Goal: Complete application form

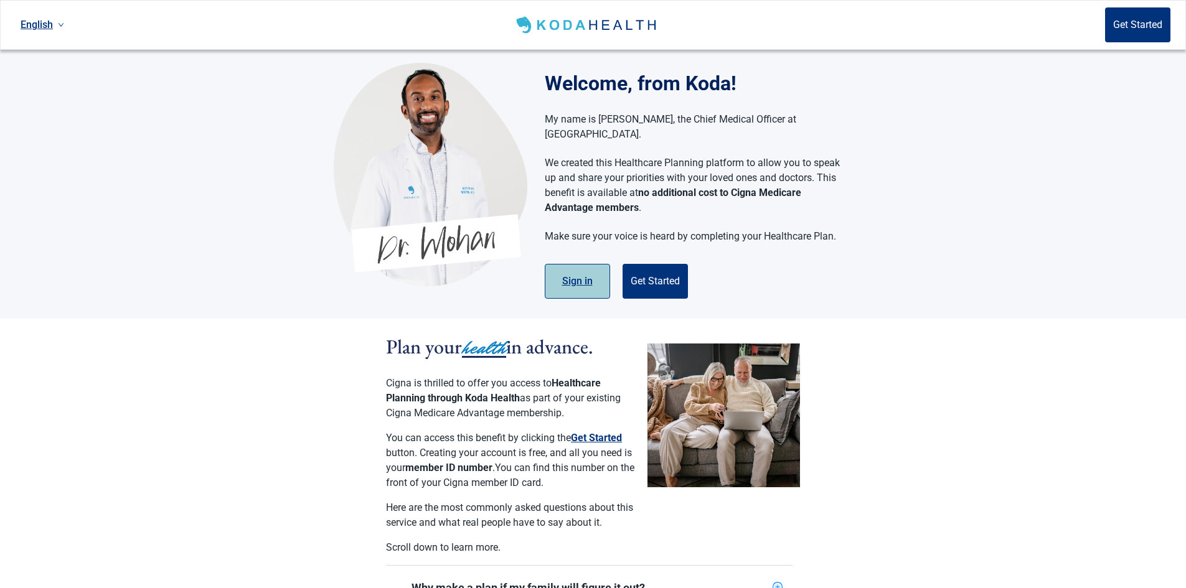
click at [580, 264] on button "Sign in" at bounding box center [577, 281] width 65 height 35
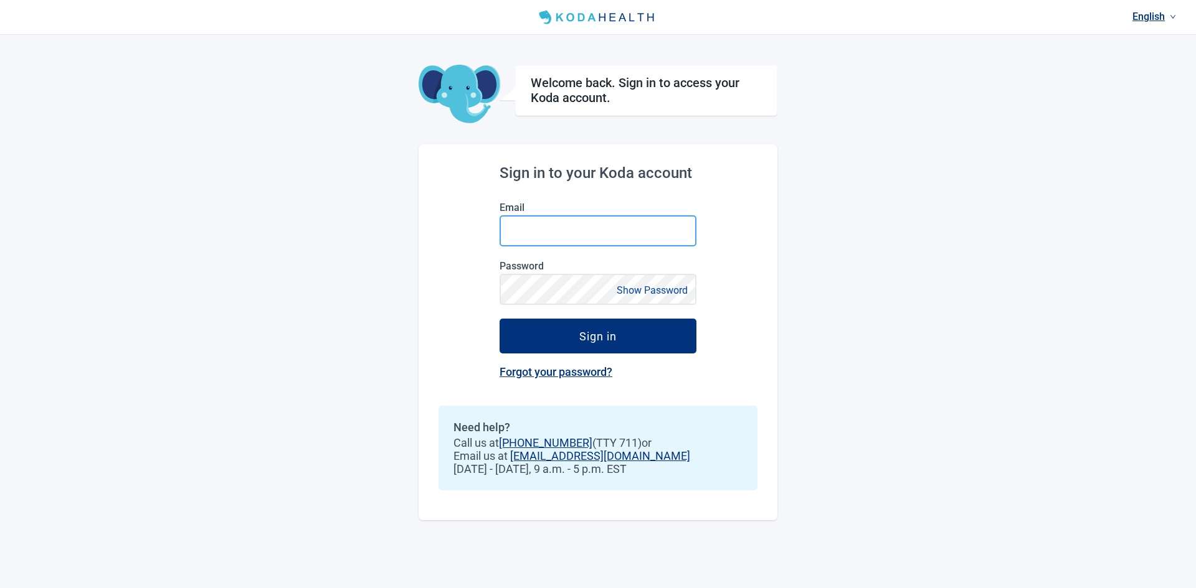
click at [544, 229] on input "Email" at bounding box center [597, 230] width 197 height 31
type input "[PERSON_NAME][EMAIL_ADDRESS][DOMAIN_NAME]"
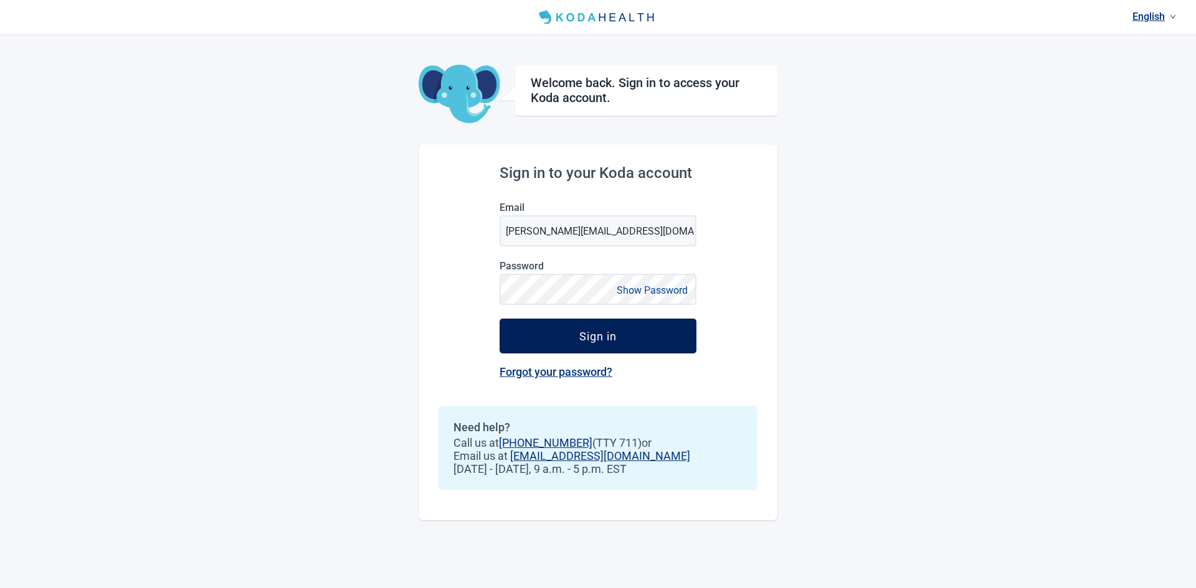
click at [594, 336] on div "Sign in" at bounding box center [597, 336] width 37 height 12
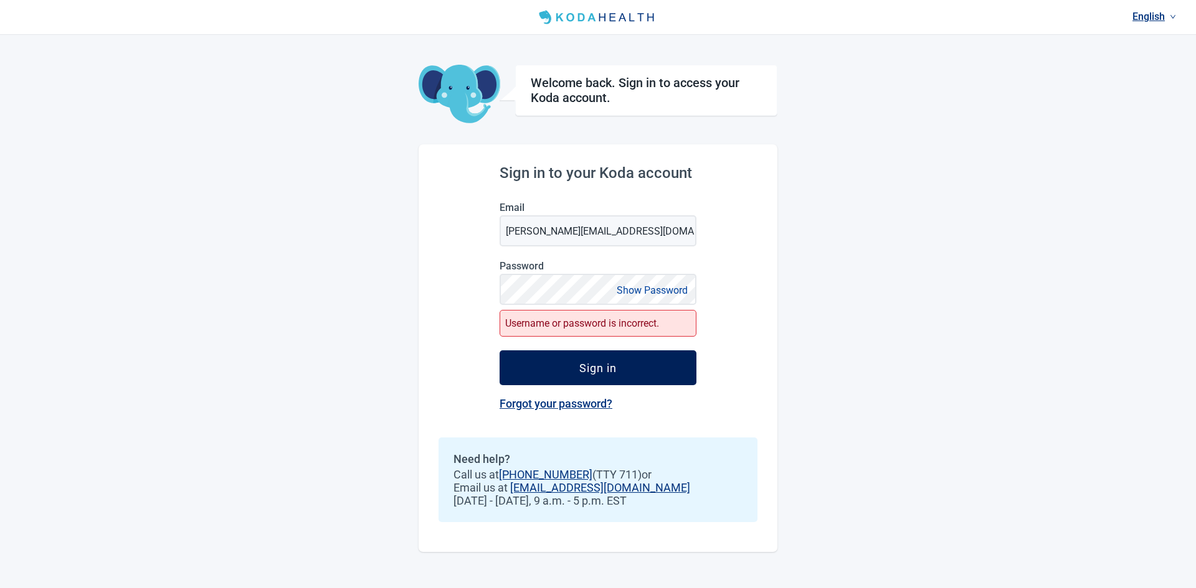
click at [589, 374] on div "Sign in" at bounding box center [597, 368] width 37 height 12
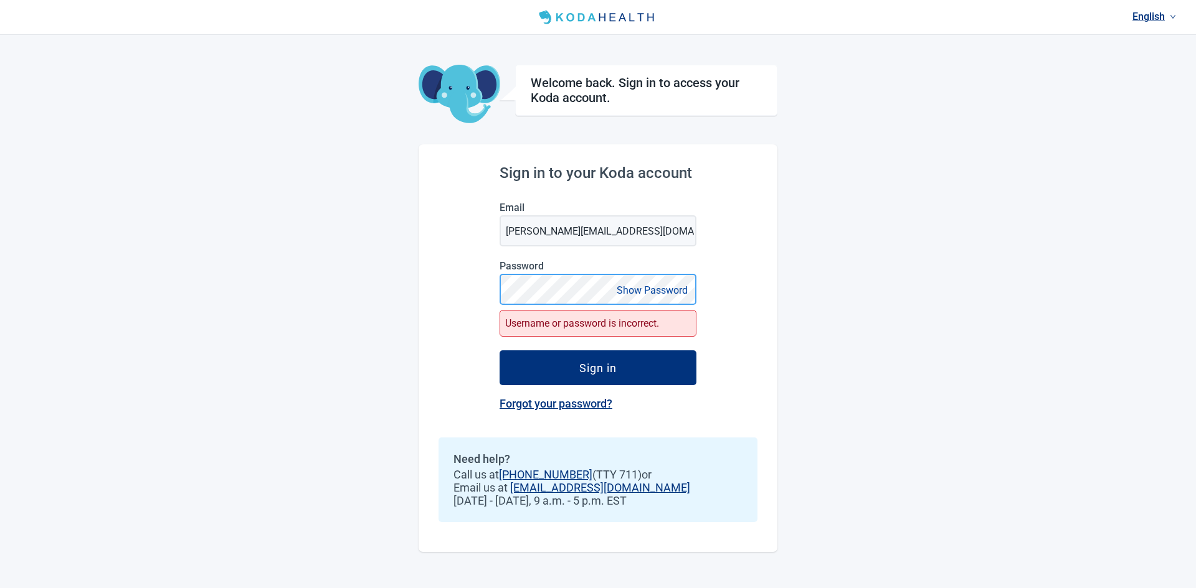
click at [425, 295] on div "Sign in to your Koda account Email [PERSON_NAME][EMAIL_ADDRESS][DOMAIN_NAME] Pa…" at bounding box center [597, 348] width 359 height 408
click at [499, 351] on button "Sign in" at bounding box center [597, 368] width 197 height 35
click at [550, 405] on link "Forgot your password?" at bounding box center [555, 403] width 113 height 13
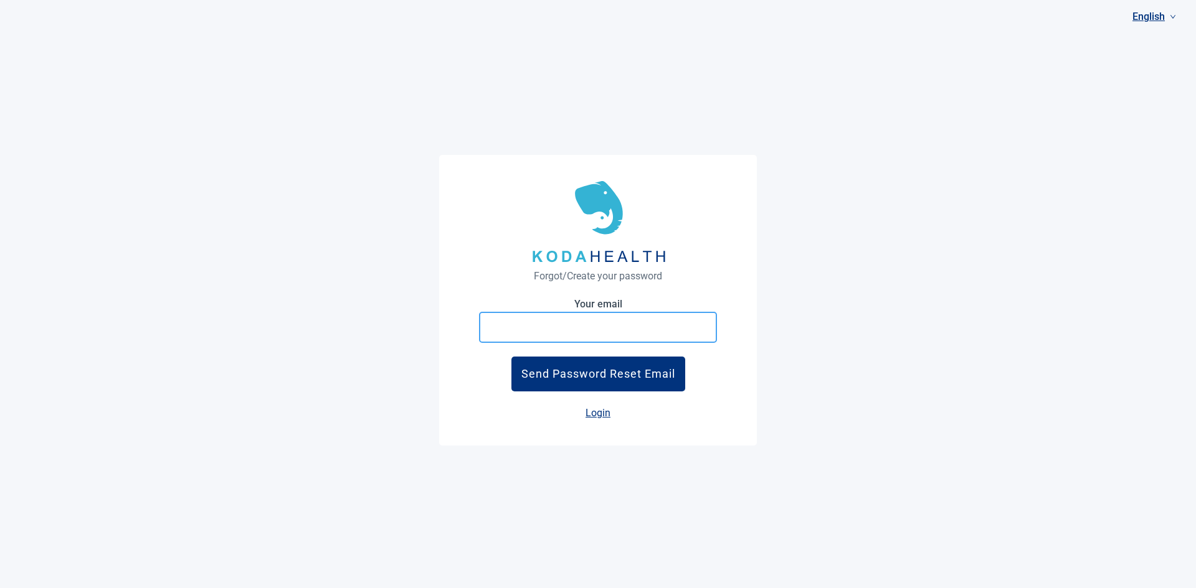
click at [532, 333] on input "Your email" at bounding box center [598, 327] width 238 height 31
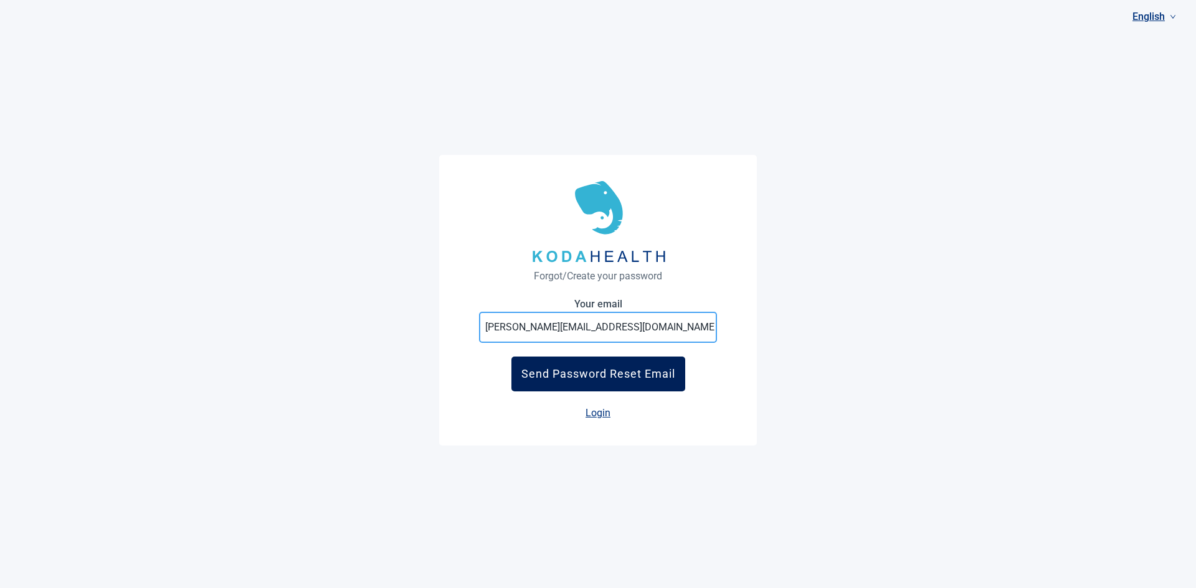
type input "[PERSON_NAME][EMAIL_ADDRESS][DOMAIN_NAME]"
click at [575, 372] on div "Send Password Reset Email" at bounding box center [598, 373] width 154 height 13
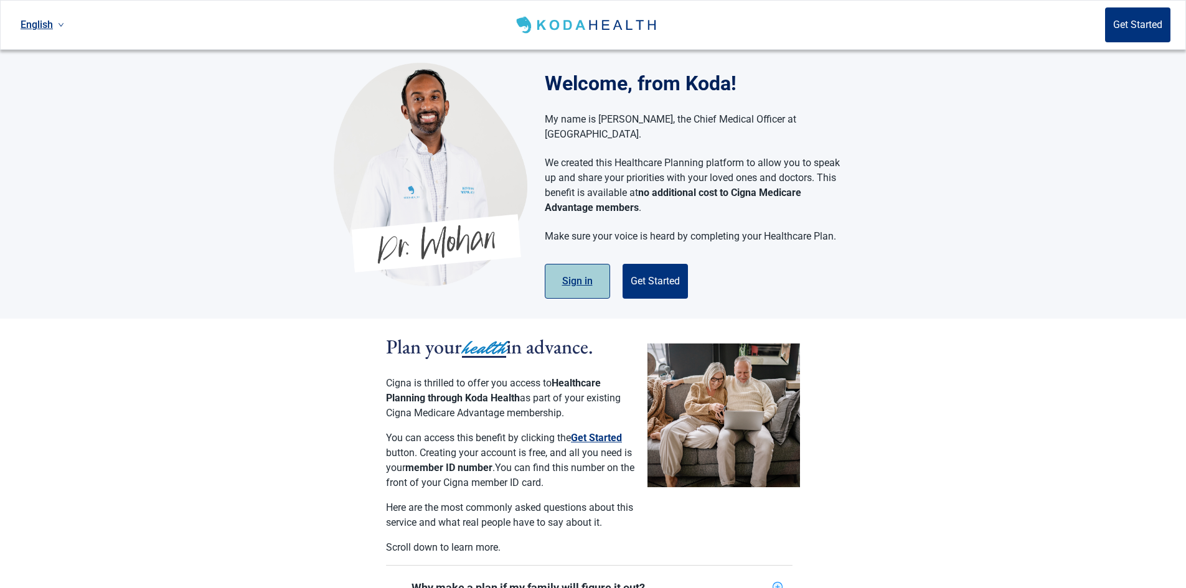
click at [577, 267] on button "Sign in" at bounding box center [577, 281] width 65 height 35
click at [668, 264] on button "Get Started" at bounding box center [655, 281] width 65 height 35
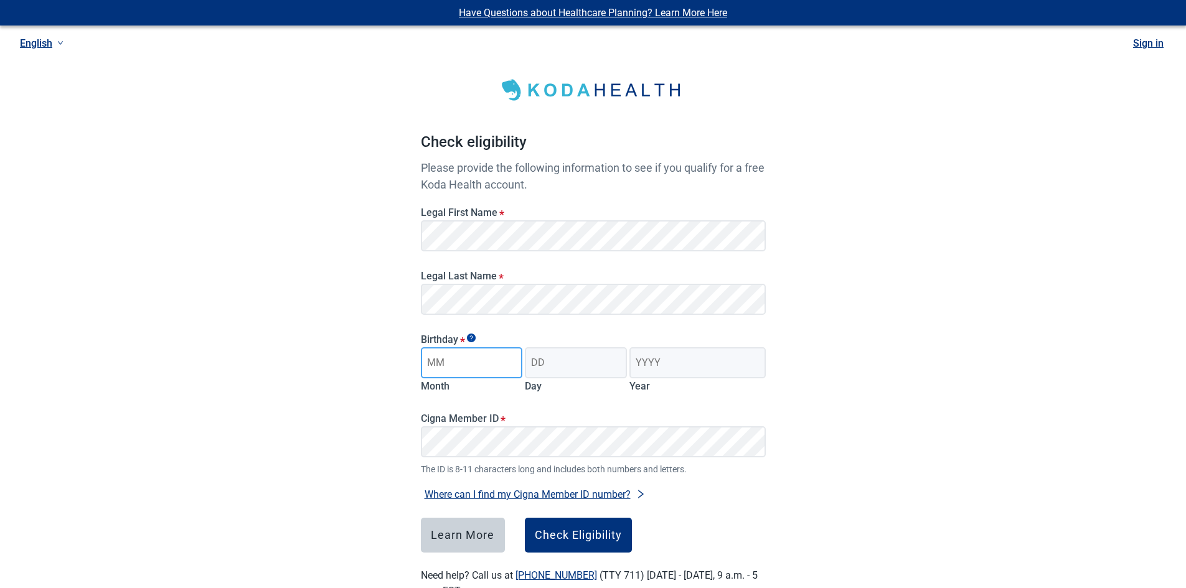
click at [462, 369] on input "Month" at bounding box center [472, 362] width 102 height 31
type input "12"
click at [596, 375] on input "Day" at bounding box center [576, 362] width 102 height 31
type input "03"
click at [720, 362] on input "Year" at bounding box center [698, 362] width 136 height 31
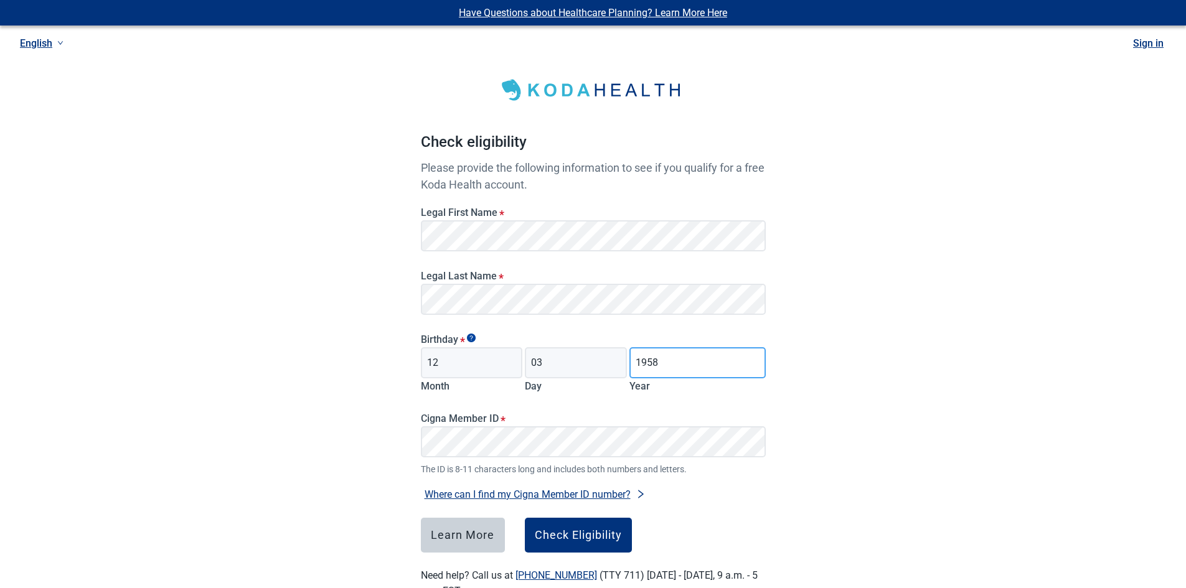
scroll to position [40, 0]
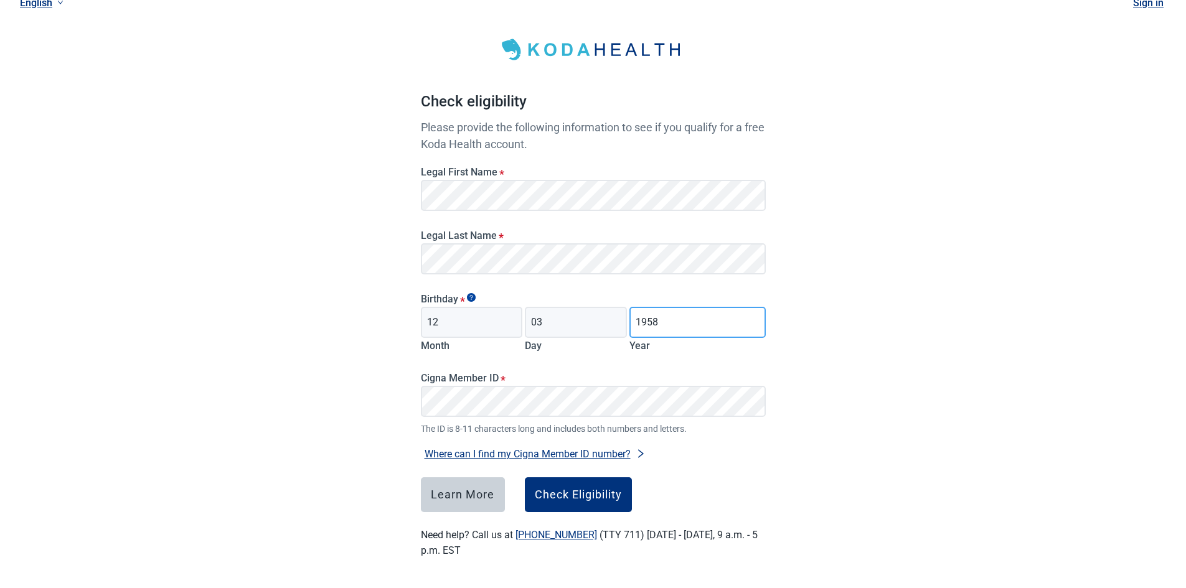
type input "1958"
click at [564, 489] on div "Check Eligibility" at bounding box center [578, 495] width 87 height 12
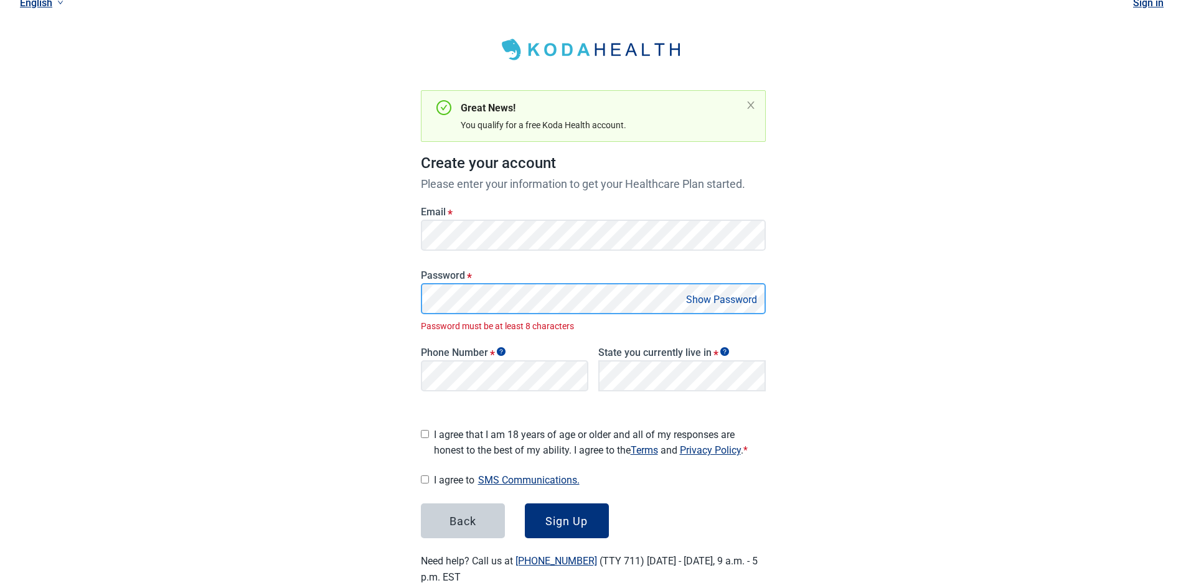
scroll to position [63, 0]
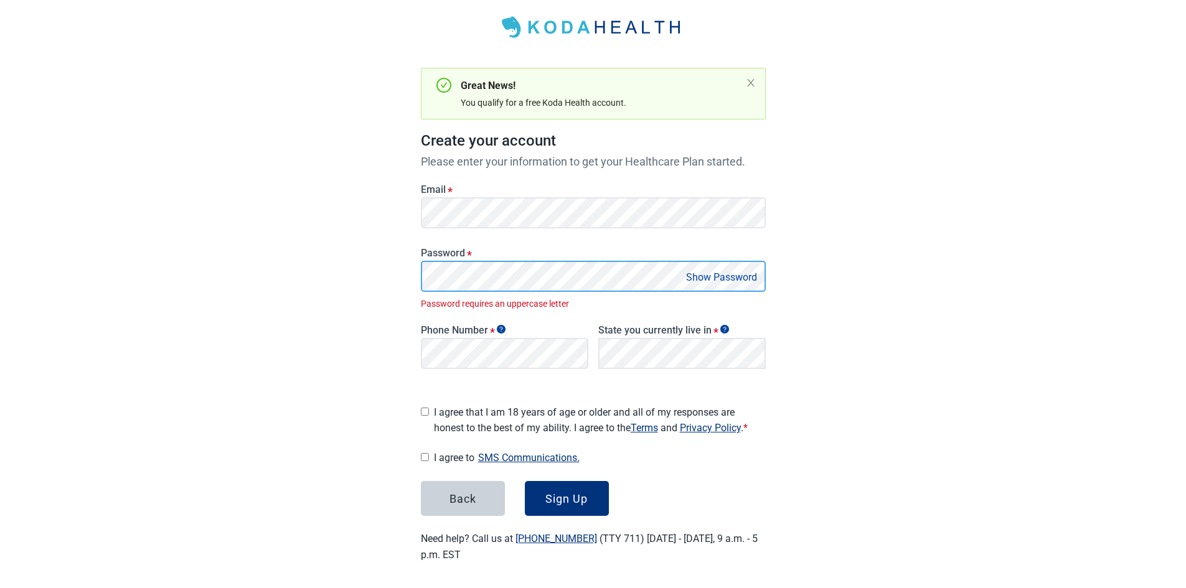
click at [333, 274] on div "Have Questions about Healthcare Planning? Learn More Here English Sign in Great…" at bounding box center [593, 265] width 1186 height 656
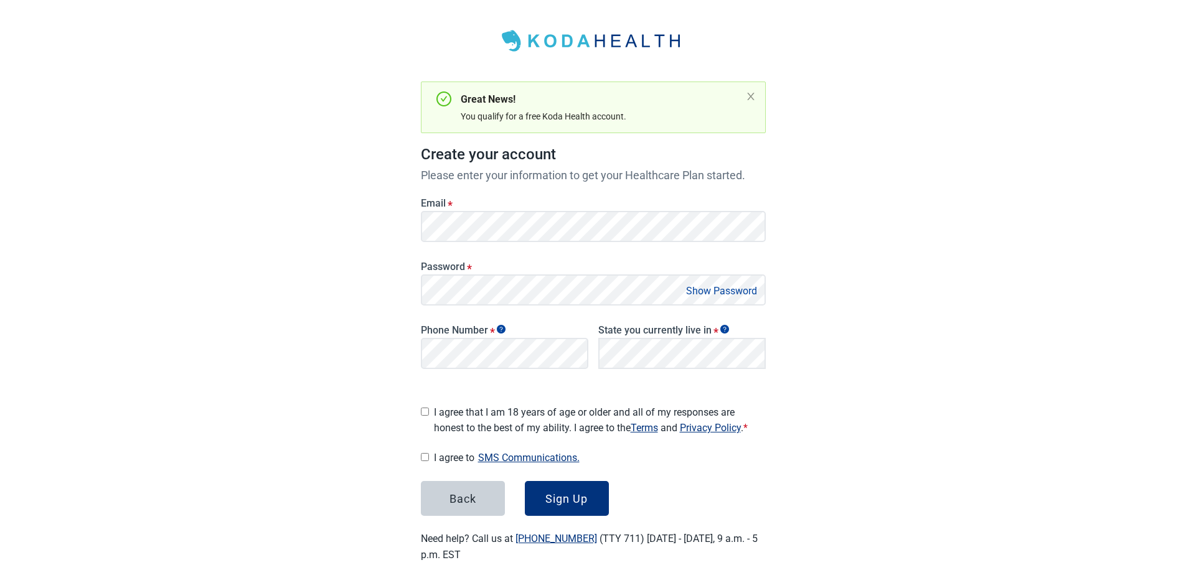
click at [712, 286] on button "Show Password" at bounding box center [721, 291] width 78 height 17
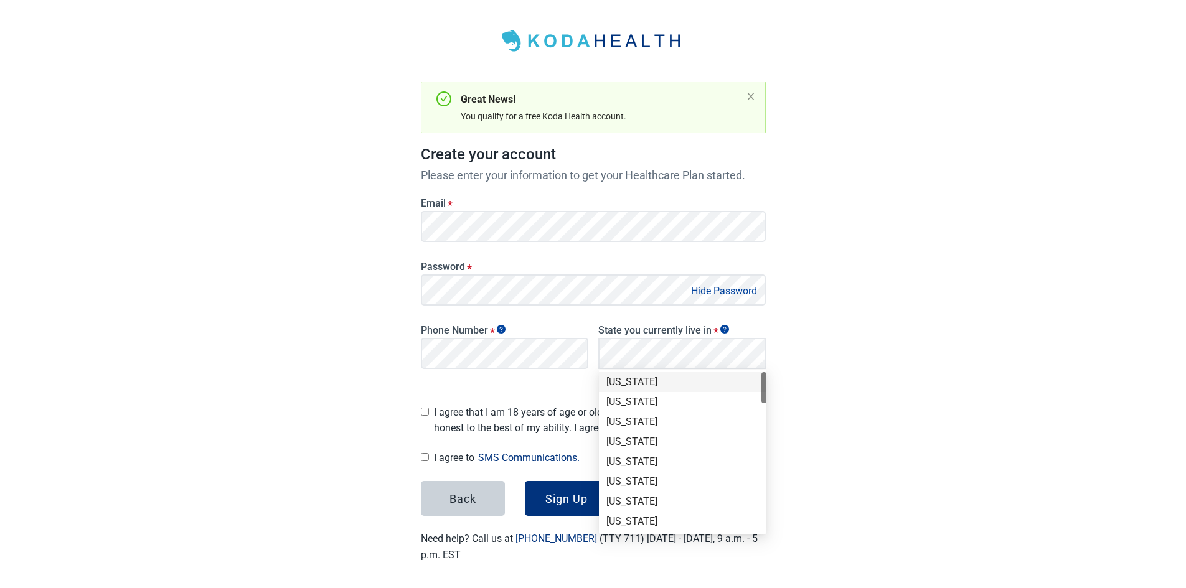
click at [629, 385] on div "[US_STATE]" at bounding box center [683, 382] width 153 height 14
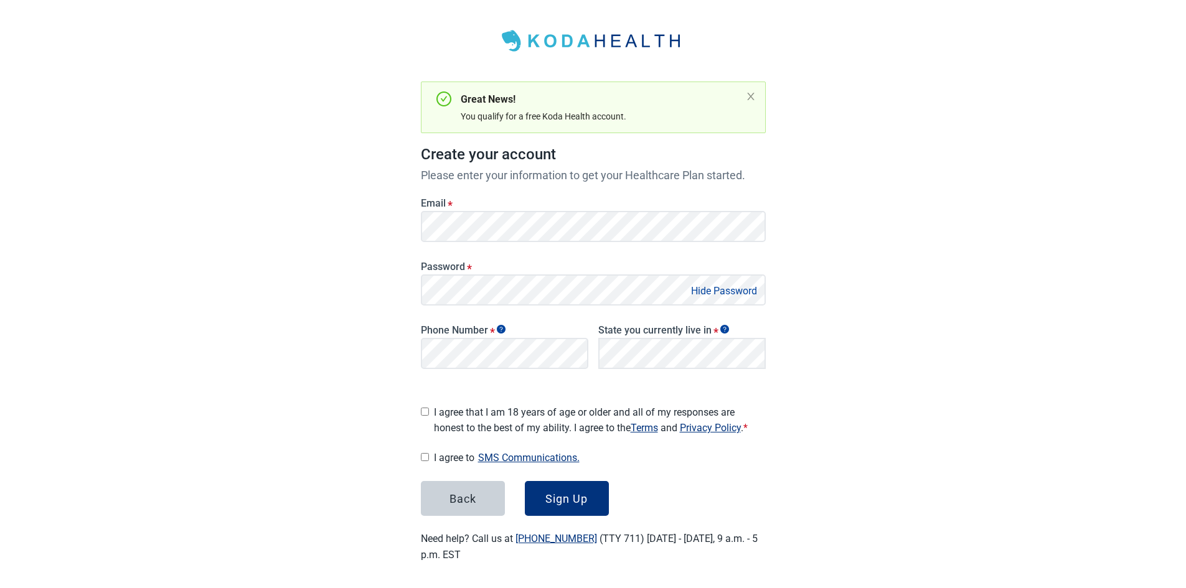
click at [428, 408] on input "I agree that I am 18 years of age or older and all of my responses are honest t…" at bounding box center [425, 412] width 8 height 8
checkbox input "true"
click at [554, 495] on div "Sign Up" at bounding box center [567, 499] width 42 height 12
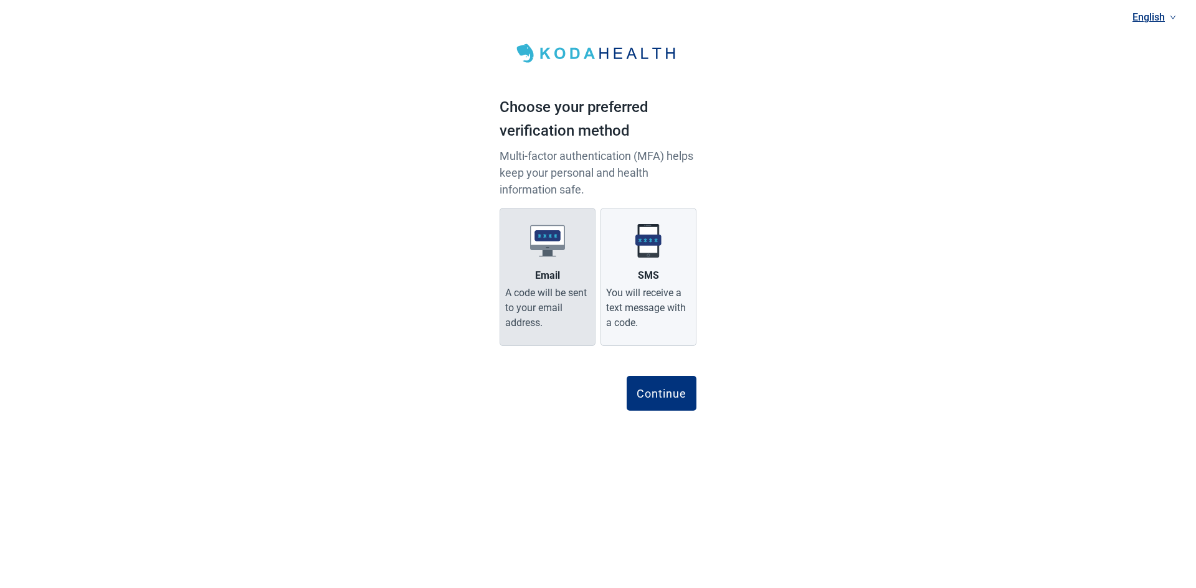
click at [547, 268] on div "Email" at bounding box center [547, 275] width 25 height 15
click at [0, 0] on input "Email A code will be sent to your email address." at bounding box center [0, 0] width 0 height 0
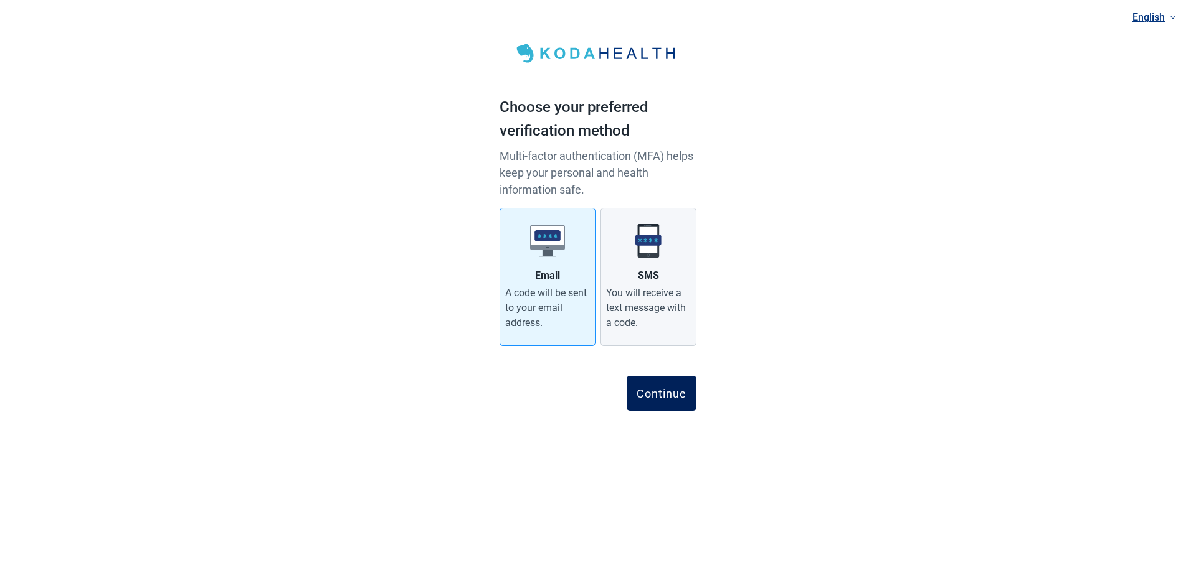
click at [643, 389] on div "Continue" at bounding box center [661, 393] width 50 height 12
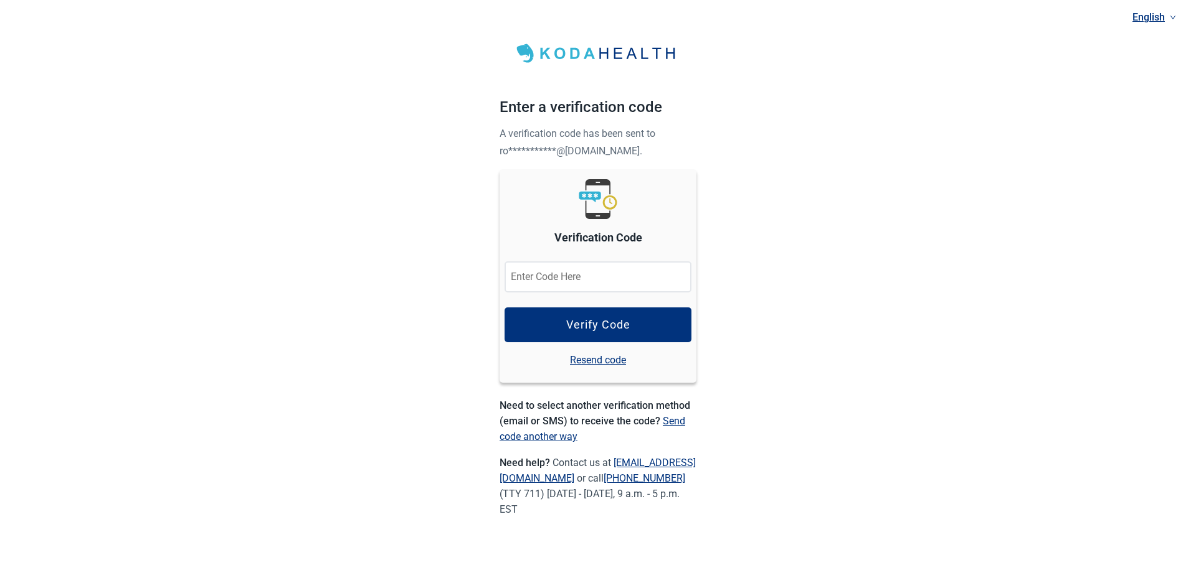
click at [527, 278] on input "Verification Code" at bounding box center [597, 277] width 187 height 31
click at [539, 281] on input "Verification Code" at bounding box center [597, 277] width 187 height 31
paste input "661591"
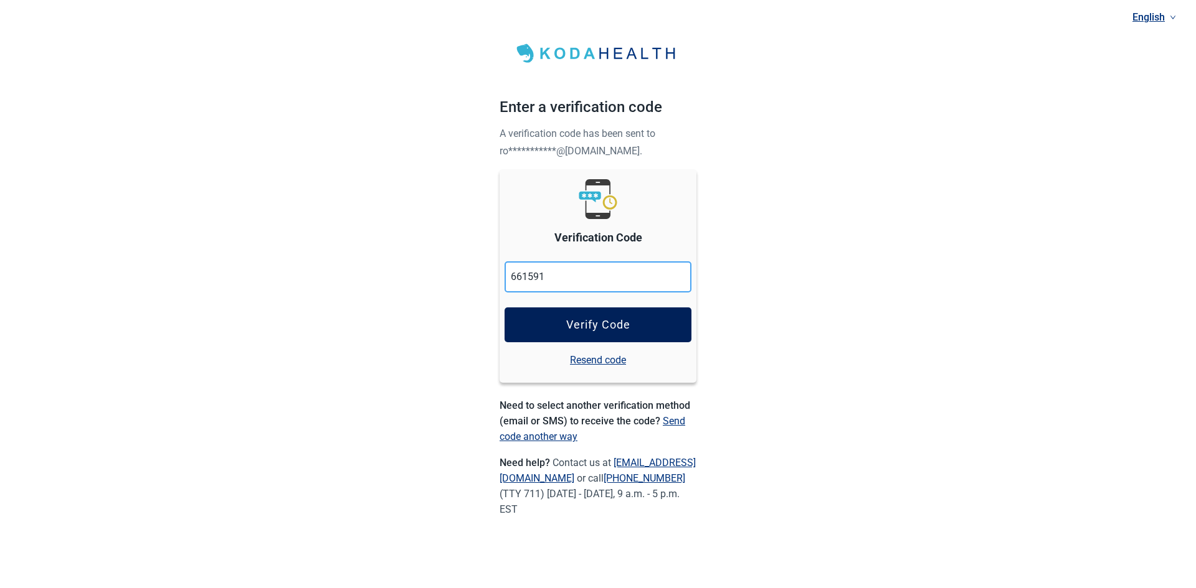
type input "661591"
click at [600, 323] on div "Verify Code" at bounding box center [598, 325] width 64 height 12
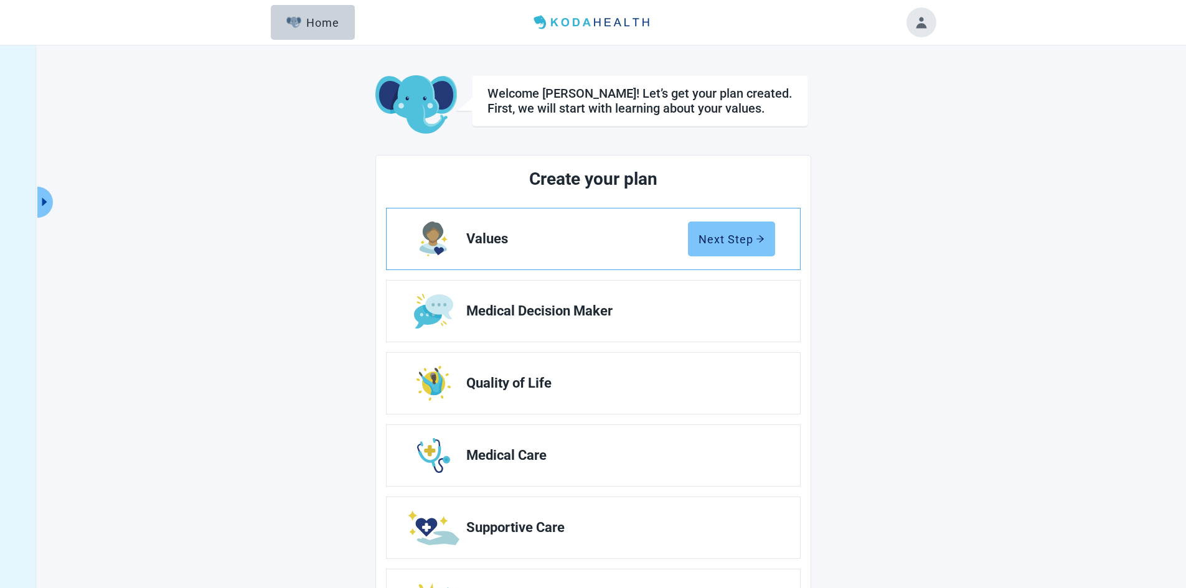
click at [715, 227] on button "Next Step" at bounding box center [731, 239] width 87 height 35
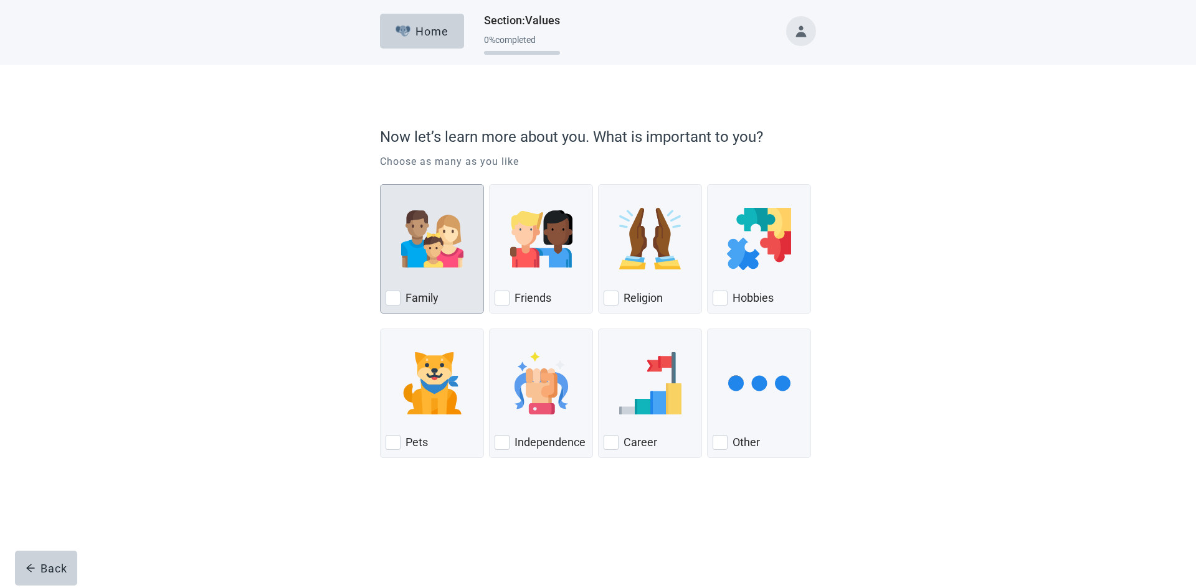
click at [392, 298] on div "Family, checkbox, not checked" at bounding box center [392, 298] width 15 height 15
click at [380, 185] on input "Family" at bounding box center [380, 184] width 1 height 1
checkbox input "true"
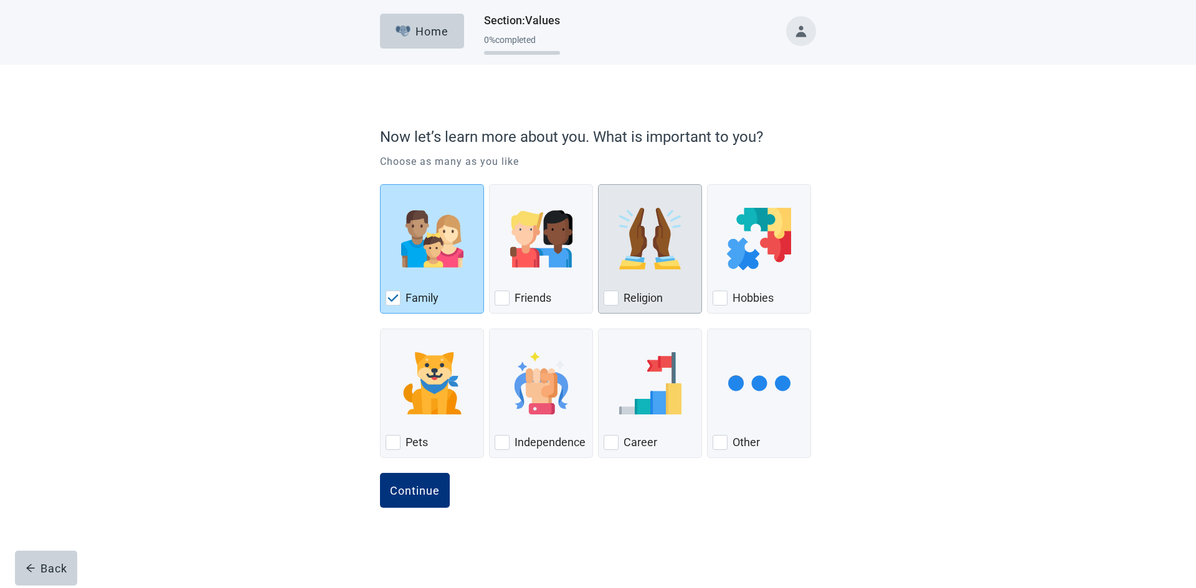
click at [603, 301] on div "Religion, checkbox, not checked" at bounding box center [610, 298] width 15 height 15
click at [598, 185] on input "Religion" at bounding box center [598, 184] width 1 height 1
checkbox input "true"
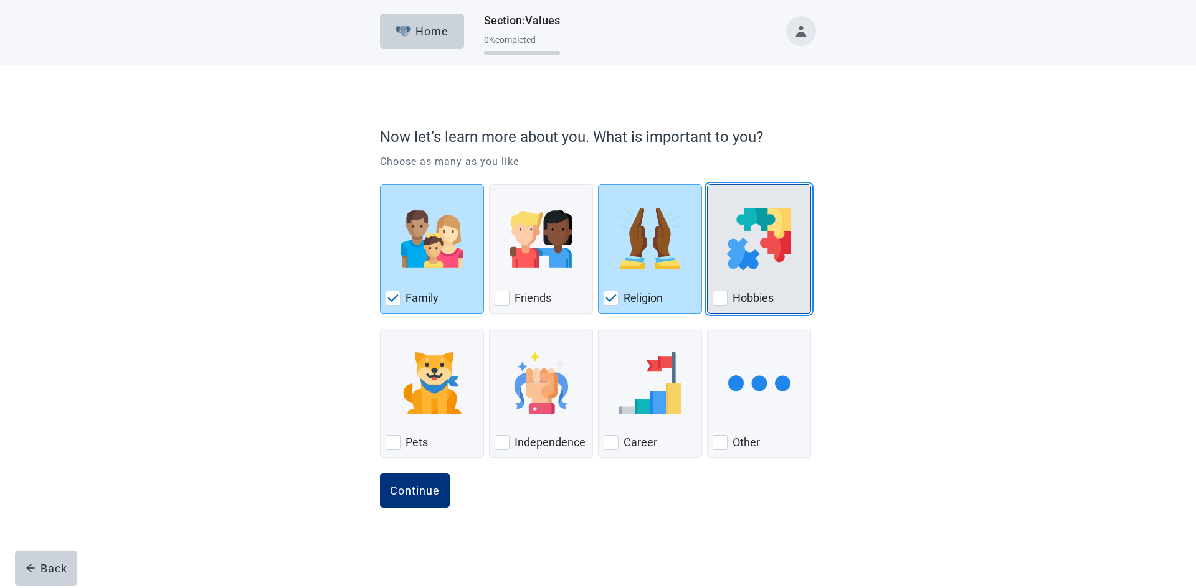
click at [722, 298] on div "Hobbies, checkbox, not checked" at bounding box center [719, 298] width 15 height 15
click at [707, 185] on input "Hobbies" at bounding box center [707, 184] width 1 height 1
checkbox input "true"
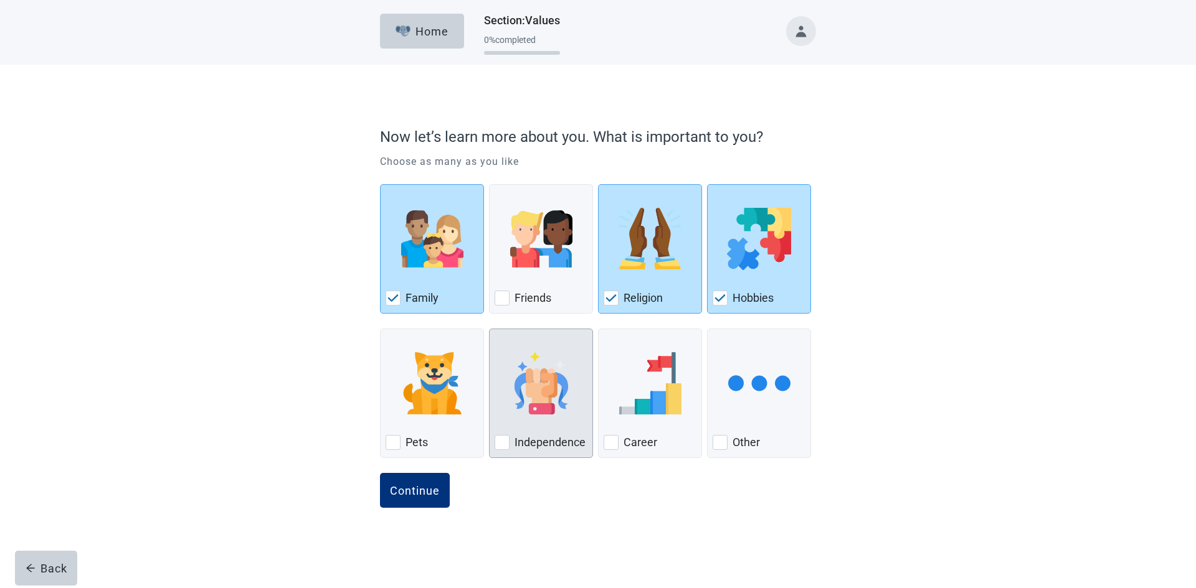
click at [504, 443] on div "Independence, checkbox, not checked" at bounding box center [501, 442] width 15 height 15
click at [489, 329] on input "Independence" at bounding box center [489, 329] width 1 height 1
checkbox input "true"
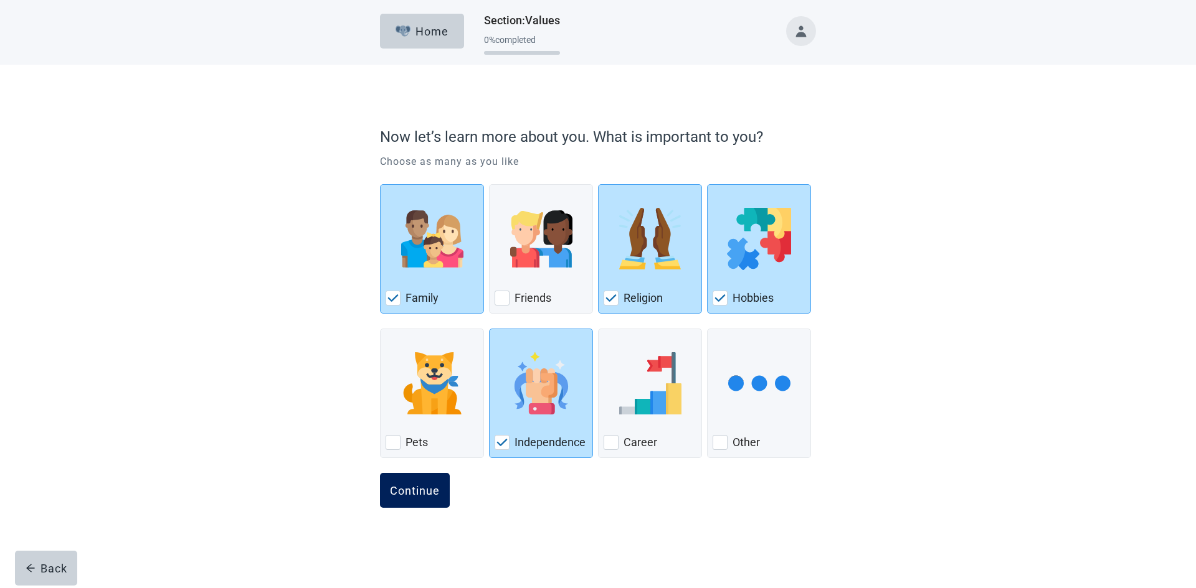
click at [407, 489] on div "Continue" at bounding box center [415, 490] width 50 height 12
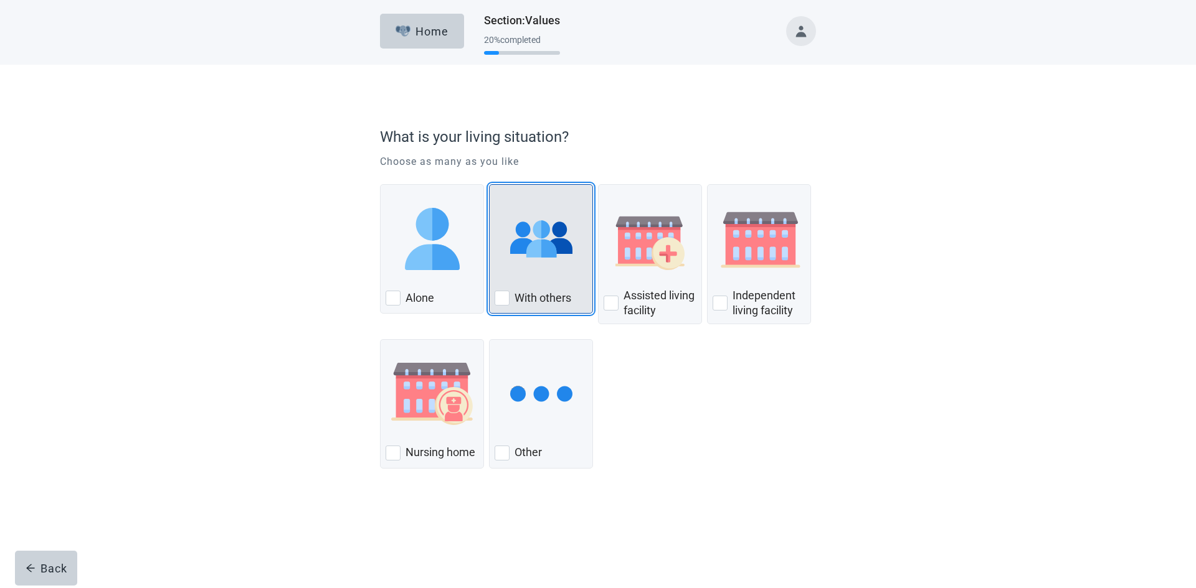
click at [506, 301] on div "With Others, checkbox, not checked" at bounding box center [501, 298] width 15 height 15
click at [489, 185] on input "With others" at bounding box center [489, 184] width 1 height 1
checkbox input "true"
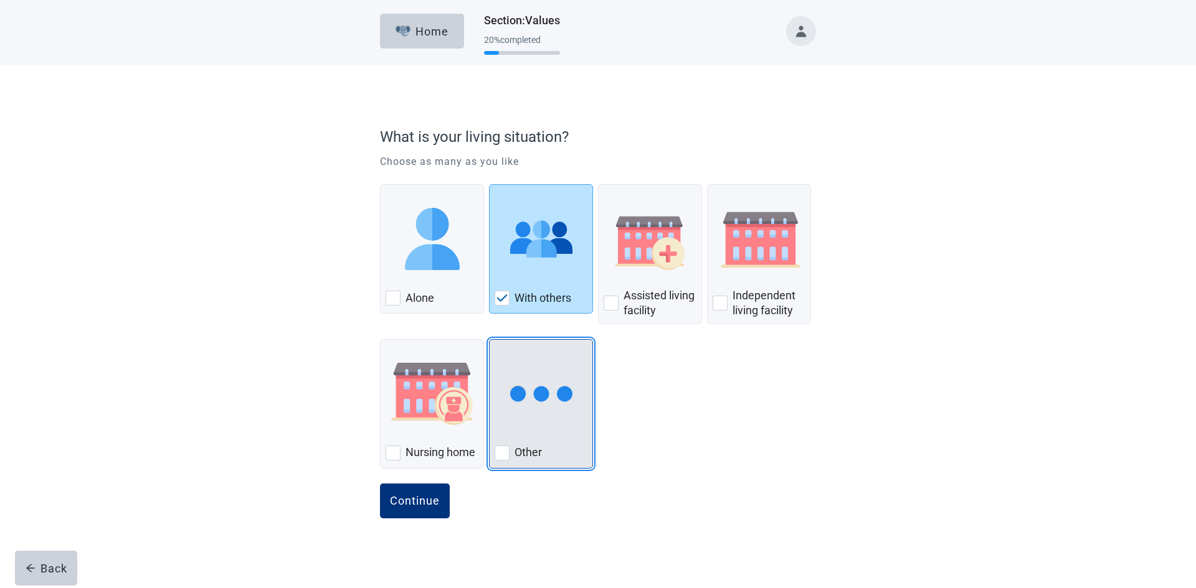
click at [504, 453] on div "Other, checkbox, not checked" at bounding box center [501, 453] width 15 height 15
click at [489, 340] on input "Other" at bounding box center [489, 339] width 1 height 1
checkbox input "true"
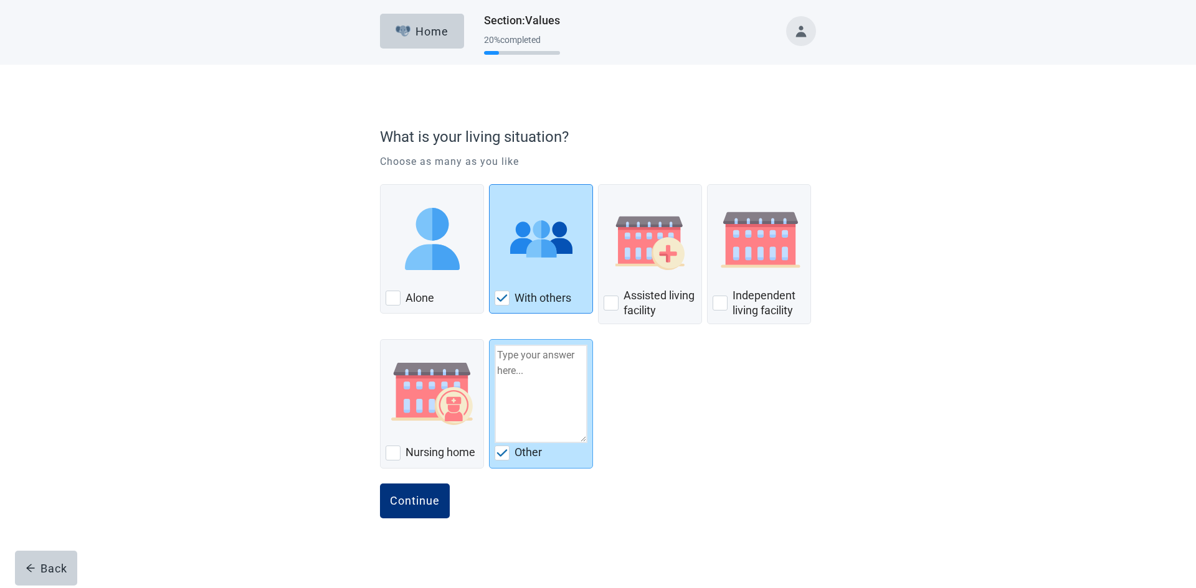
click at [504, 299] on img "With Others, checkbox, checked" at bounding box center [501, 298] width 11 height 7
click at [489, 185] on input "With others" at bounding box center [489, 184] width 1 height 1
checkbox input "false"
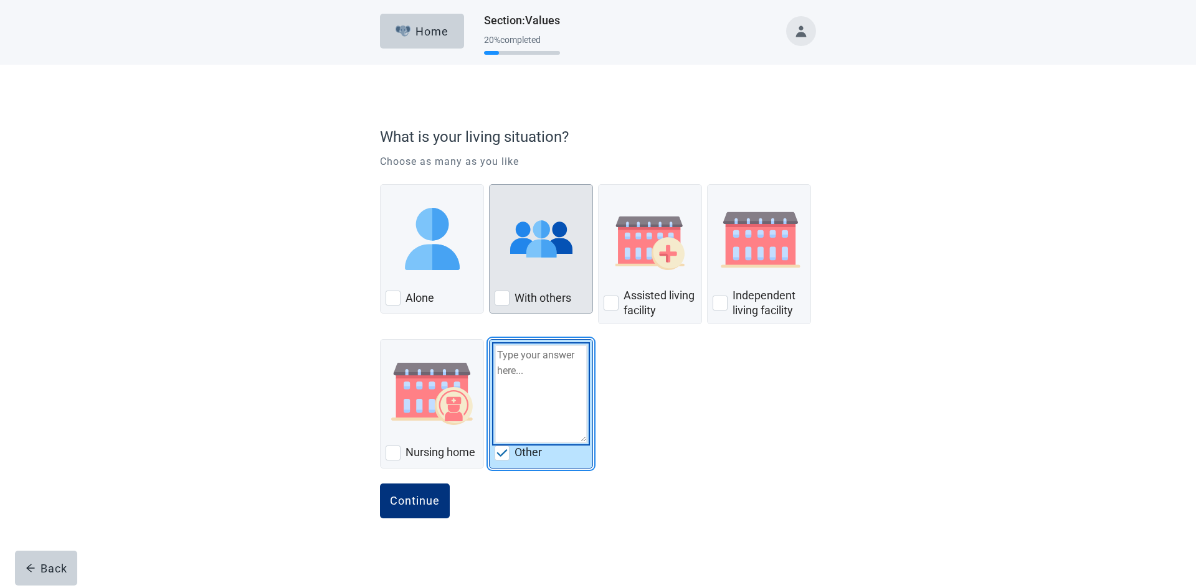
click at [511, 372] on textarea "Other" at bounding box center [540, 394] width 93 height 98
type textarea "spouse"
click at [412, 501] on div "Continue" at bounding box center [415, 501] width 50 height 12
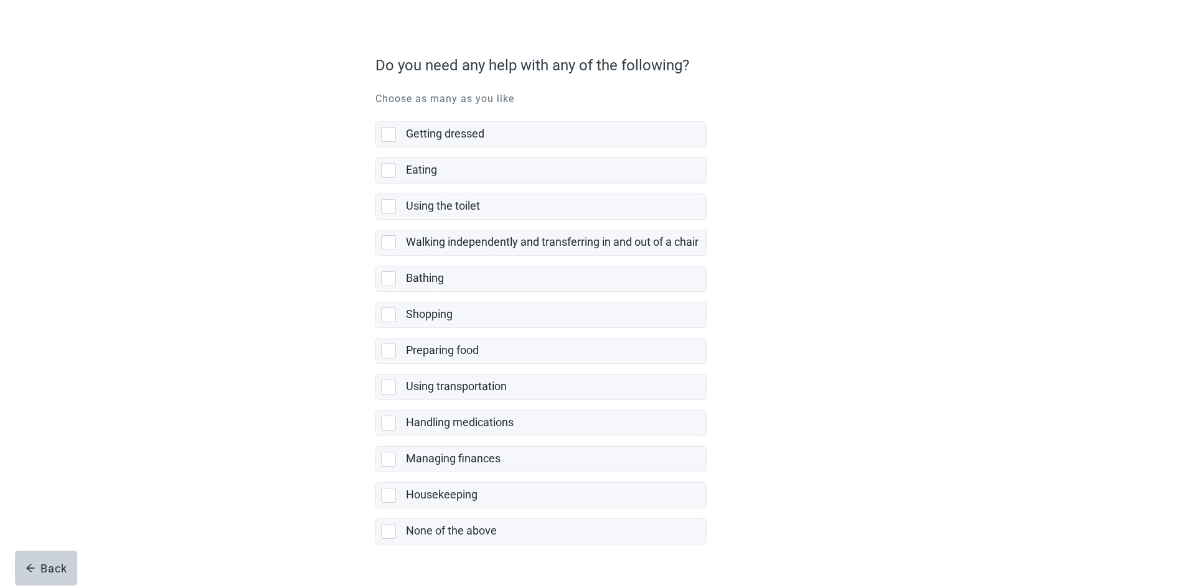
scroll to position [100, 0]
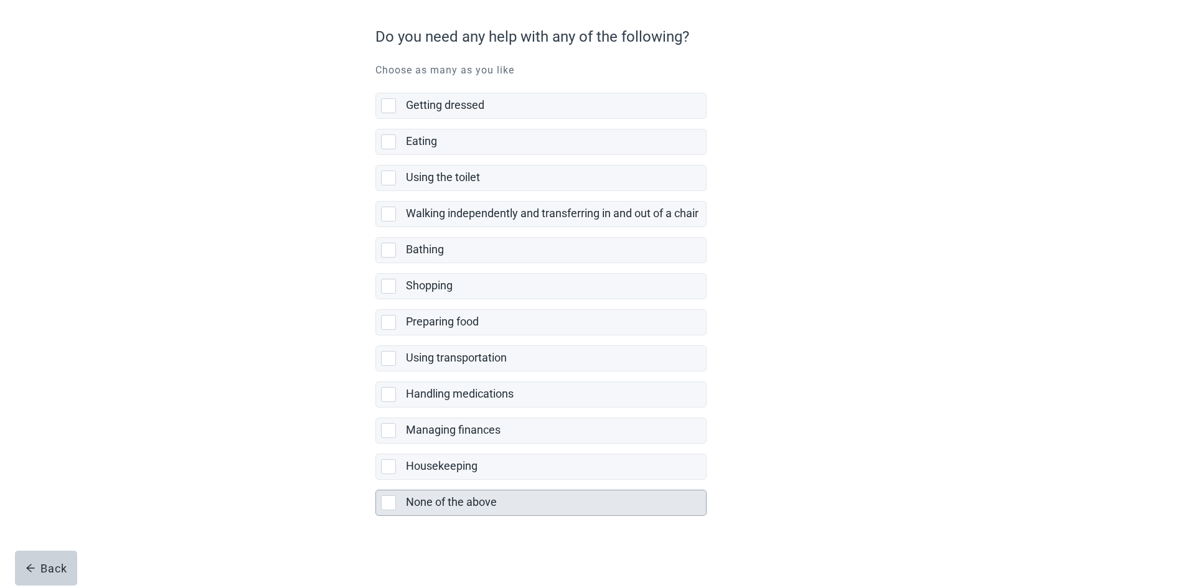
click at [382, 506] on div "None of the above, checkbox, not selected" at bounding box center [388, 503] width 15 height 15
click at [376, 481] on input "None of the above" at bounding box center [375, 480] width 1 height 1
checkbox input "true"
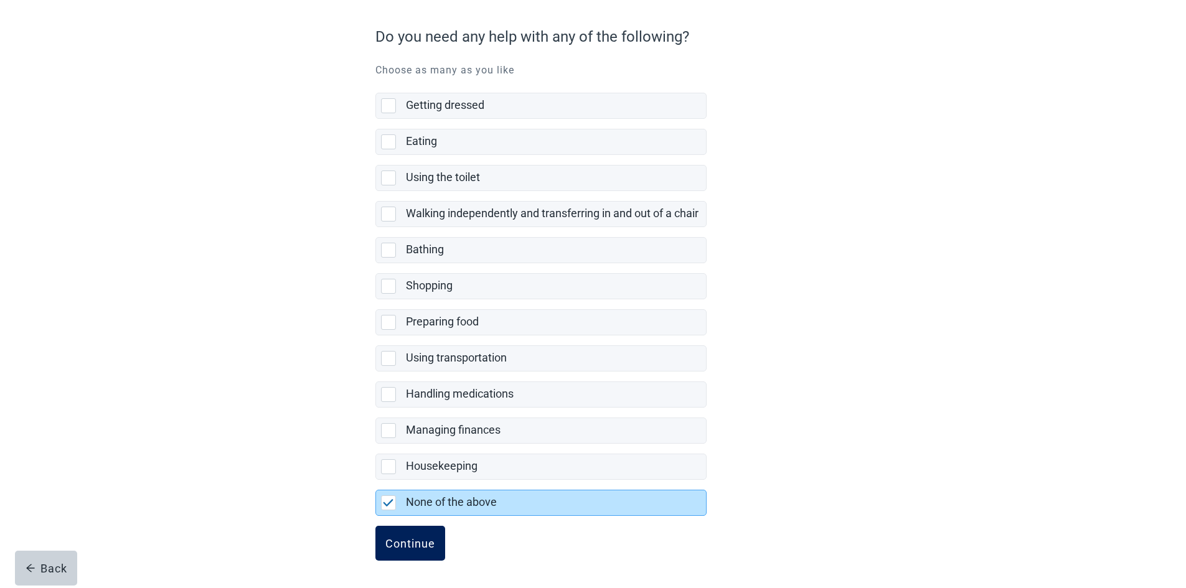
click at [404, 539] on div "Continue" at bounding box center [410, 543] width 50 height 12
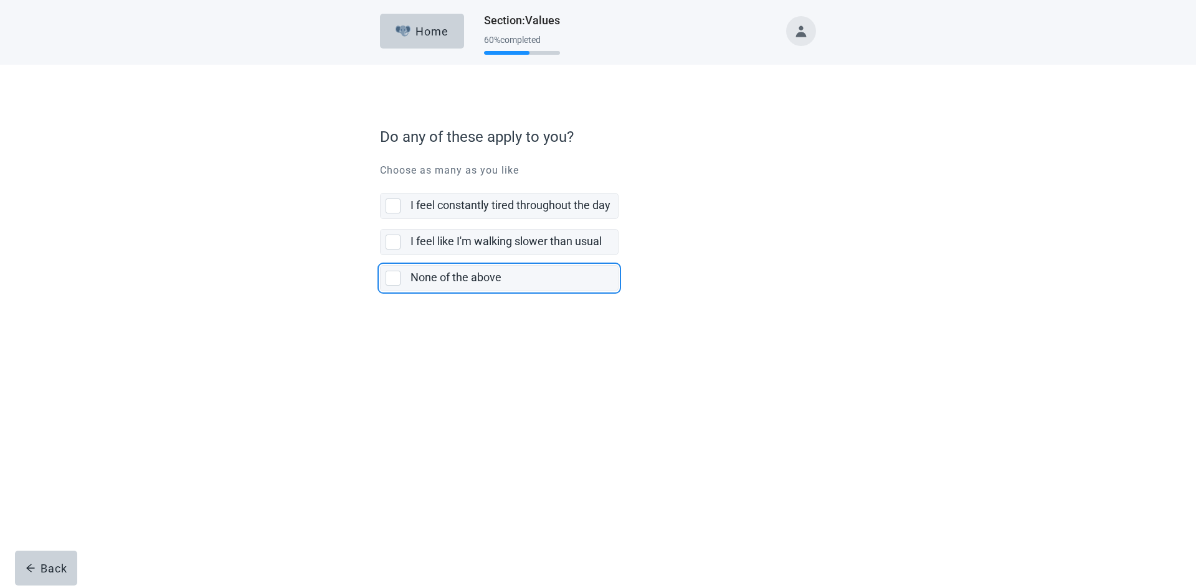
drag, startPoint x: 390, startPoint y: 281, endPoint x: 396, endPoint y: 292, distance: 12.5
click at [390, 281] on div "None of the above, checkbox, not selected" at bounding box center [392, 278] width 15 height 15
click at [380, 256] on input "None of the above" at bounding box center [380, 255] width 1 height 1
checkbox input "true"
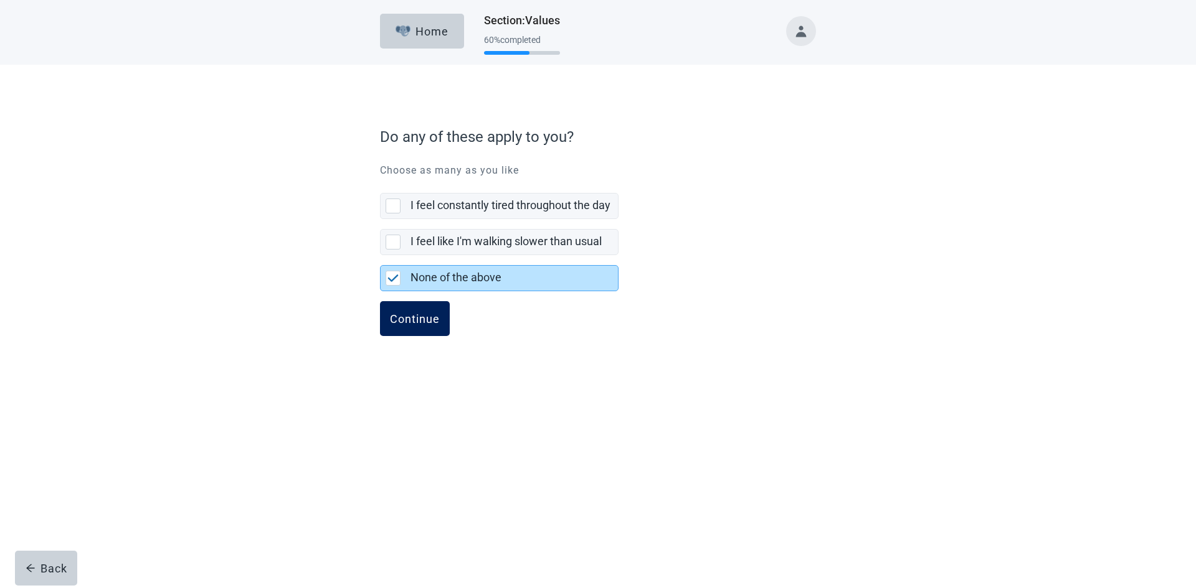
click at [417, 320] on div "Continue" at bounding box center [415, 319] width 50 height 12
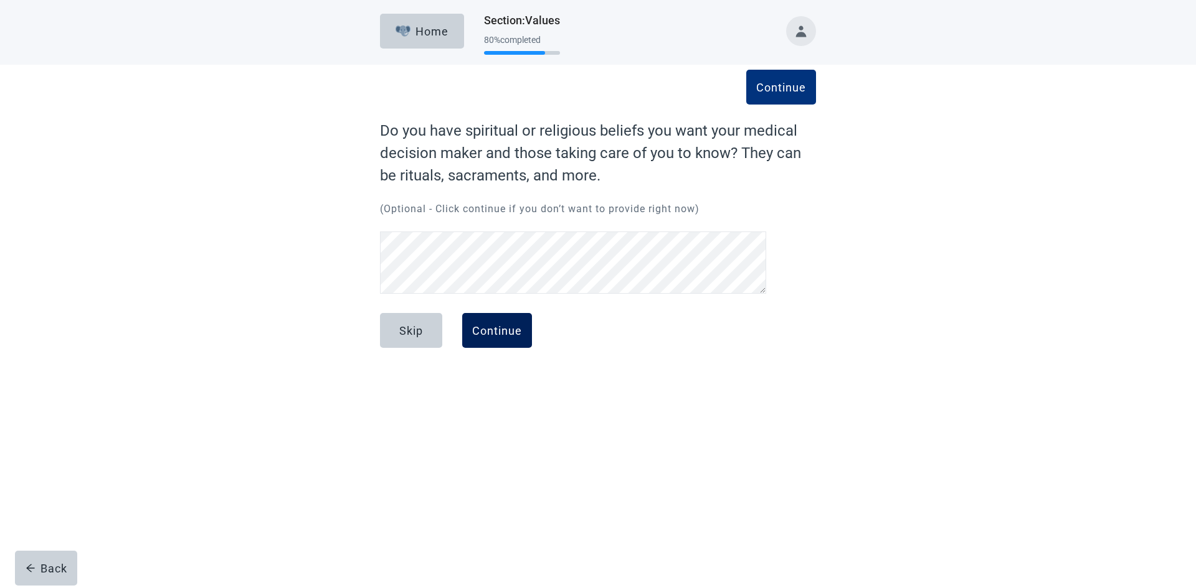
click at [494, 326] on div "Continue" at bounding box center [497, 330] width 50 height 12
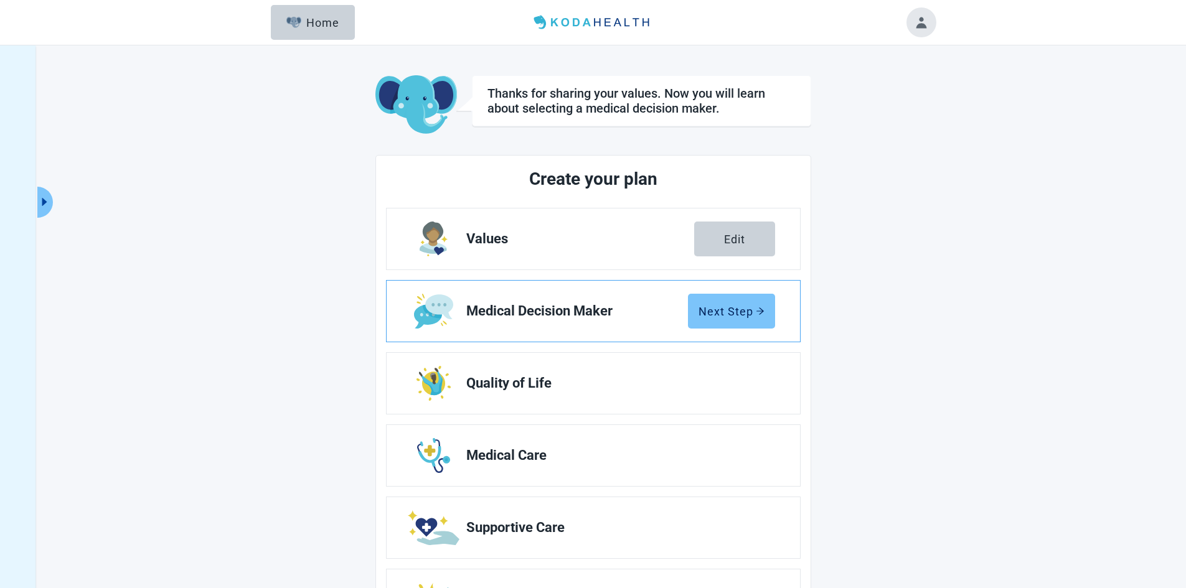
click at [716, 313] on div "Next Step" at bounding box center [732, 311] width 66 height 12
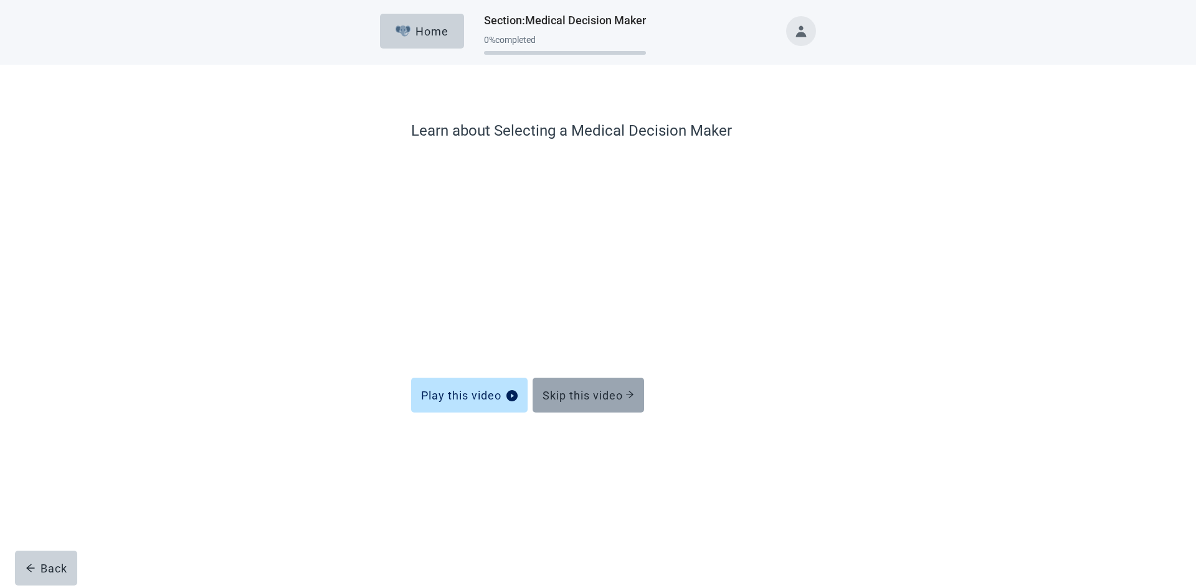
click at [602, 388] on button "Skip this video" at bounding box center [587, 395] width 111 height 35
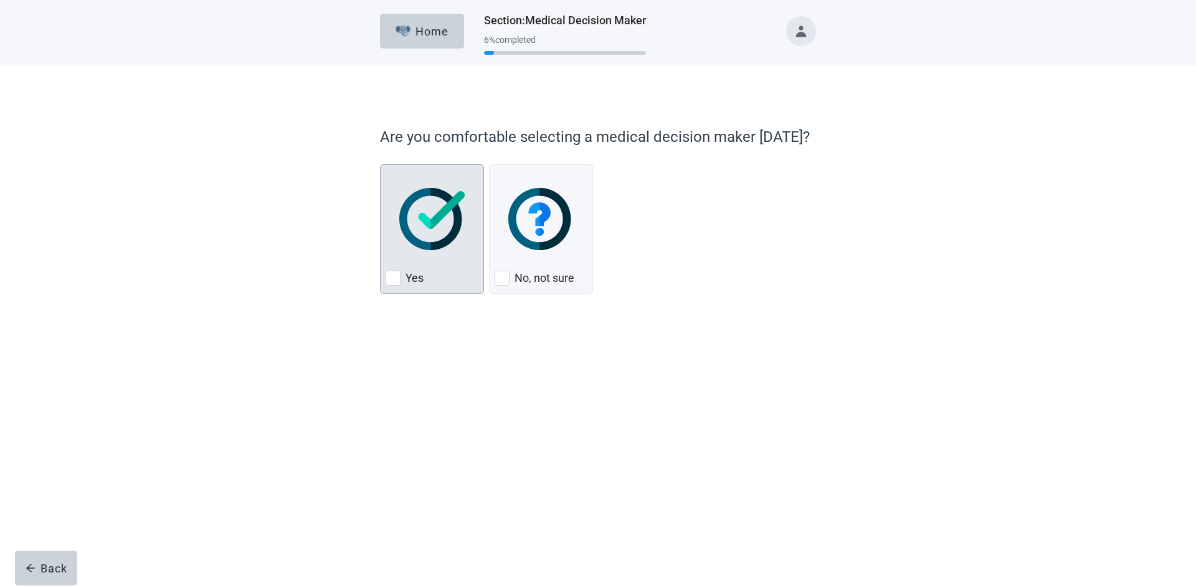
click at [405, 275] on div "Yes" at bounding box center [431, 278] width 93 height 20
click at [380, 165] on input "Yes" at bounding box center [380, 164] width 1 height 1
checkbox input "true"
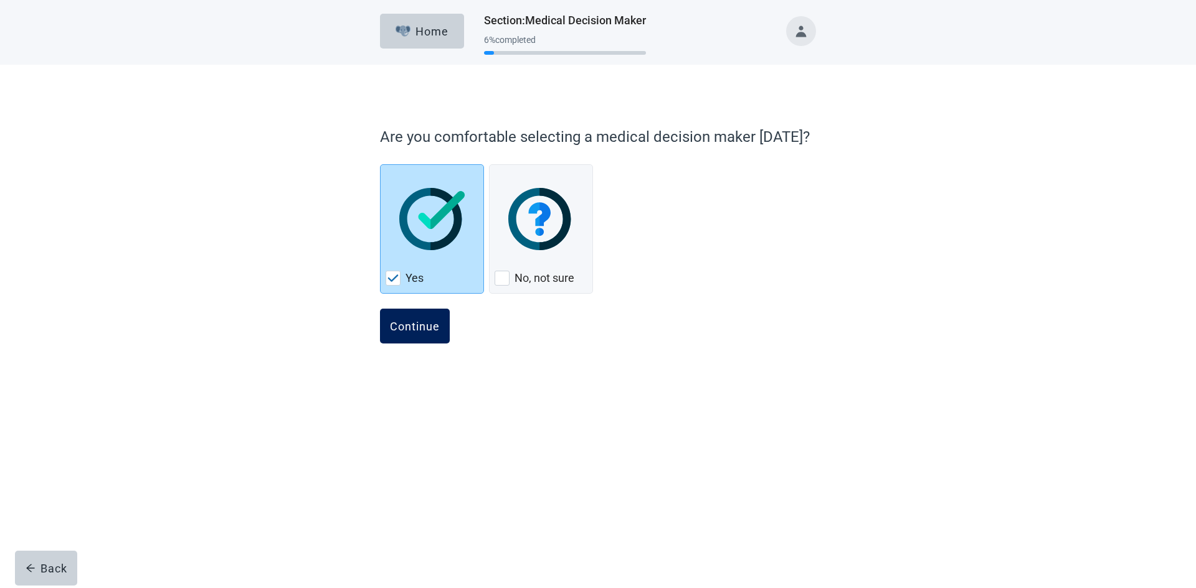
click at [427, 323] on div "Continue" at bounding box center [415, 326] width 50 height 12
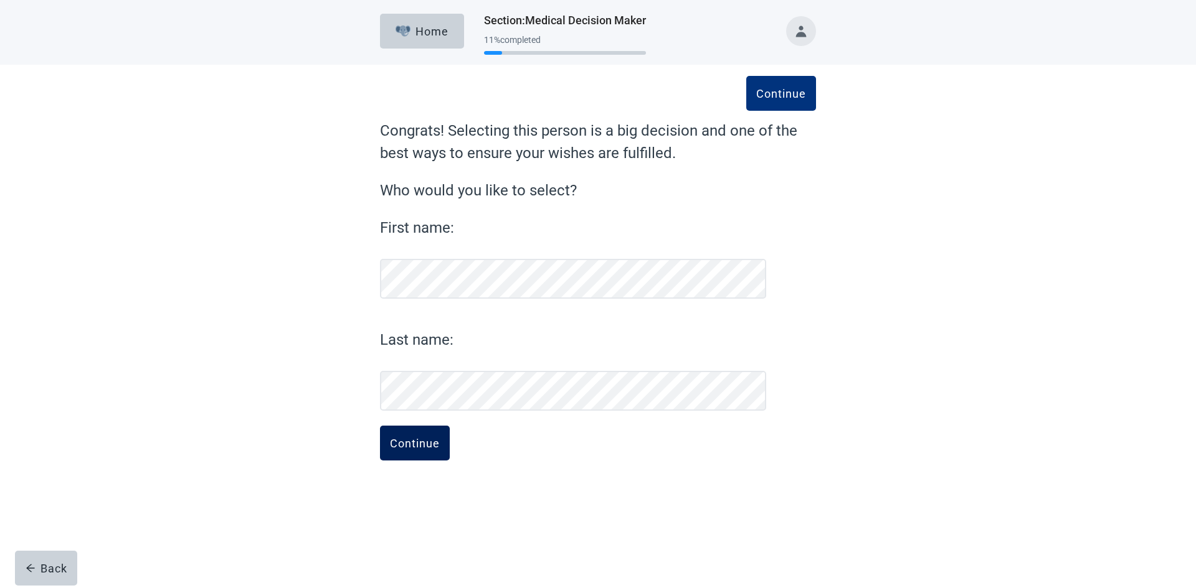
click at [397, 443] on div "Continue" at bounding box center [415, 443] width 50 height 12
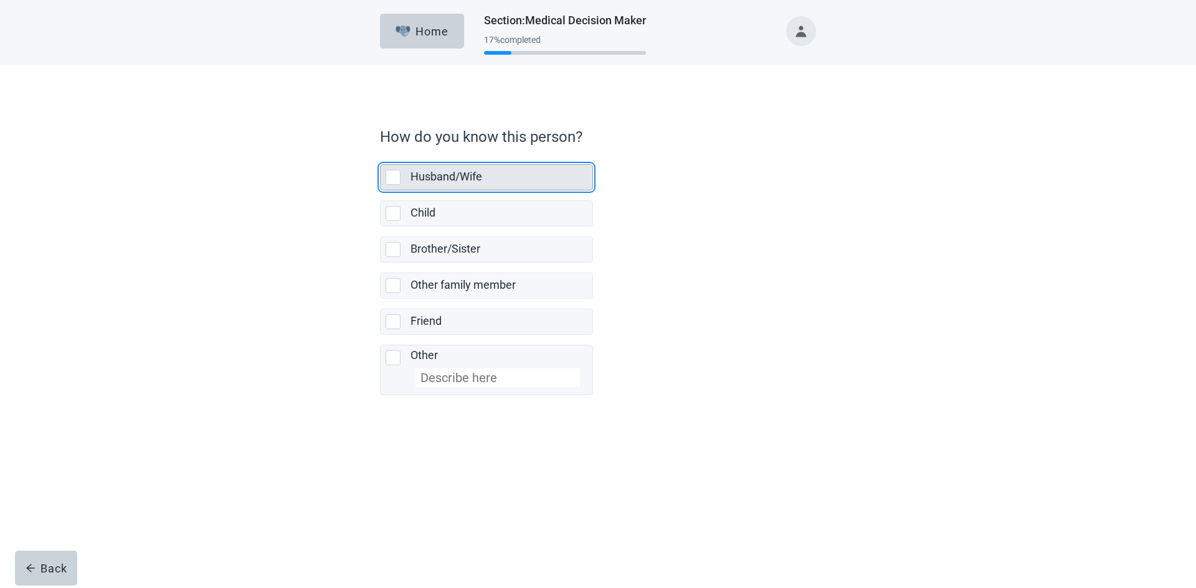
click at [389, 179] on div "Husband/Wife, checkbox, not selected" at bounding box center [392, 177] width 15 height 15
click at [380, 155] on input "Husband/Wife" at bounding box center [380, 154] width 1 height 1
checkbox input "true"
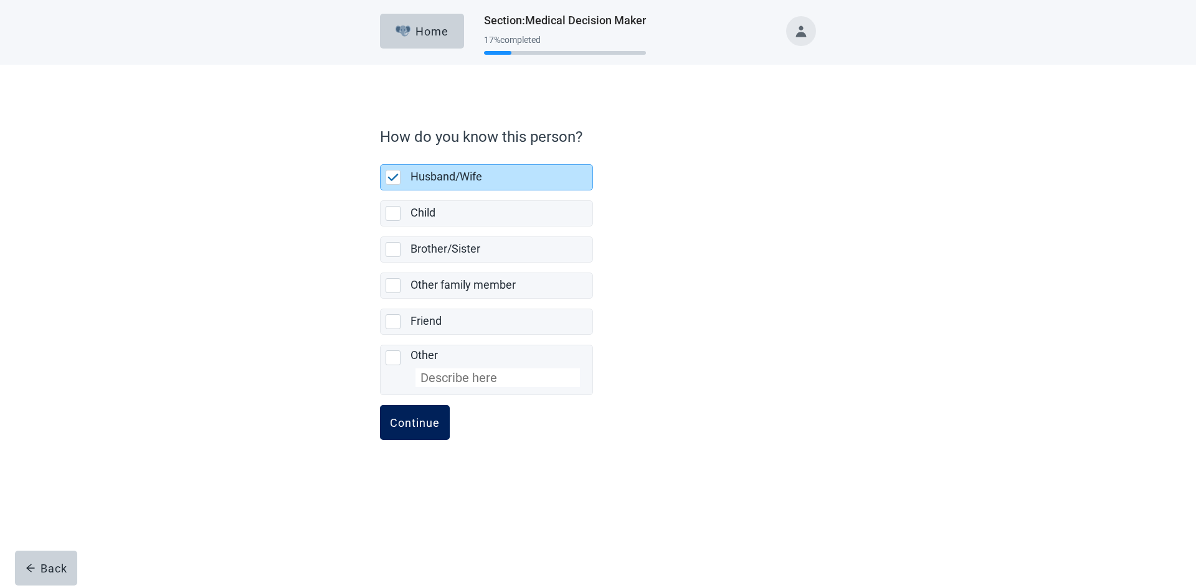
click at [419, 423] on div "Continue" at bounding box center [415, 423] width 50 height 12
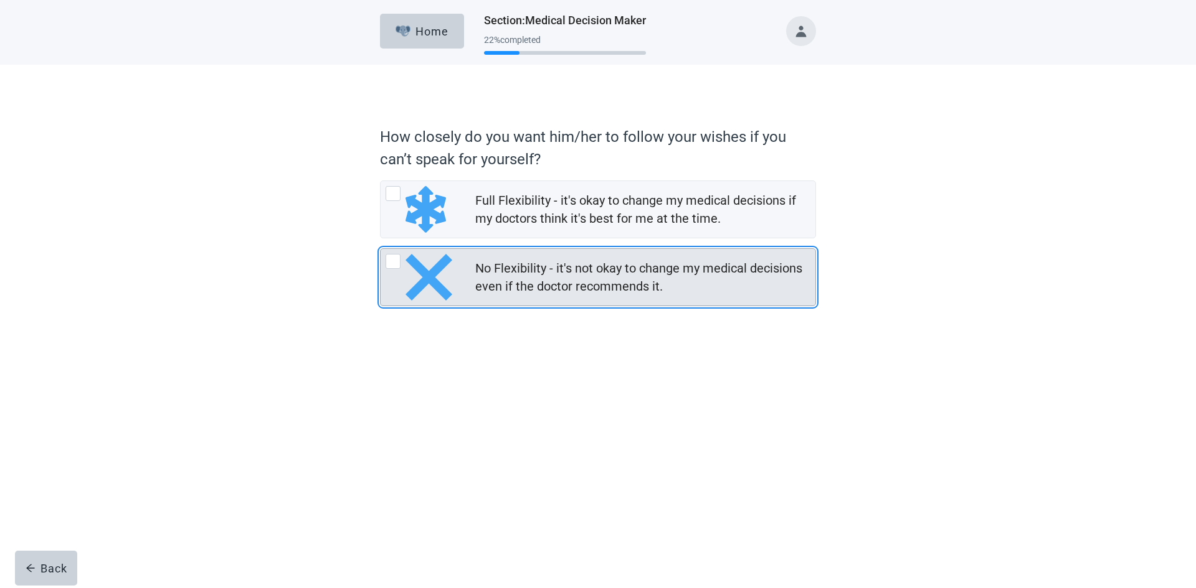
click at [394, 263] on div "No Flexibility - it's not okay to change my medical decisions even if the docto…" at bounding box center [392, 261] width 15 height 15
click at [380, 249] on input "No Flexibility - it's not okay to change my medical decisions even if the docto…" at bounding box center [380, 248] width 1 height 1
radio input "true"
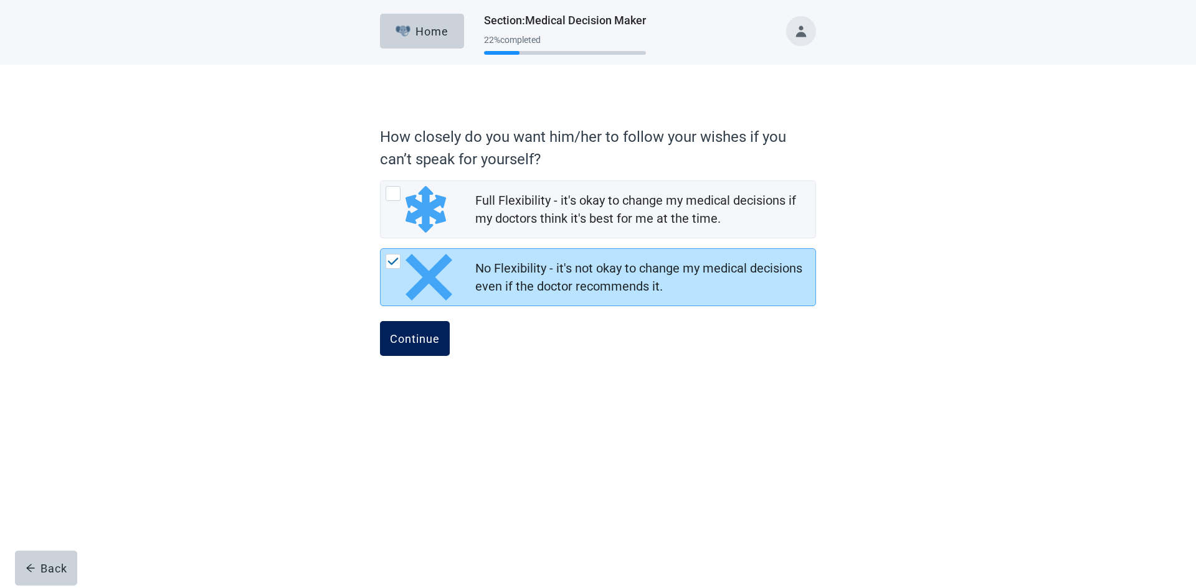
click at [395, 340] on div "Continue" at bounding box center [415, 339] width 50 height 12
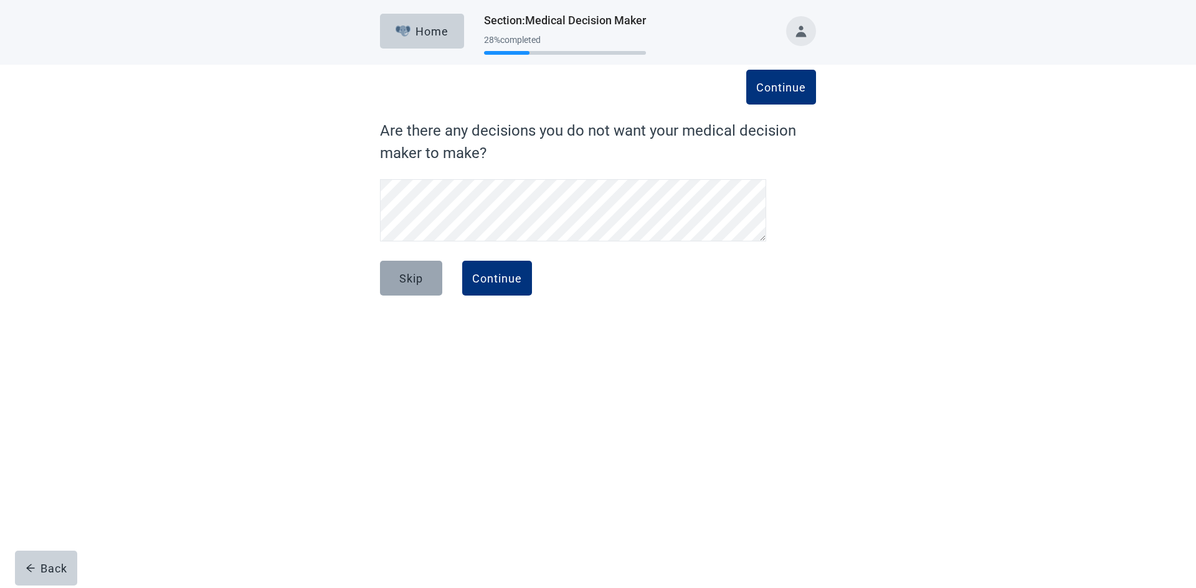
click at [417, 267] on button "Skip" at bounding box center [411, 278] width 62 height 35
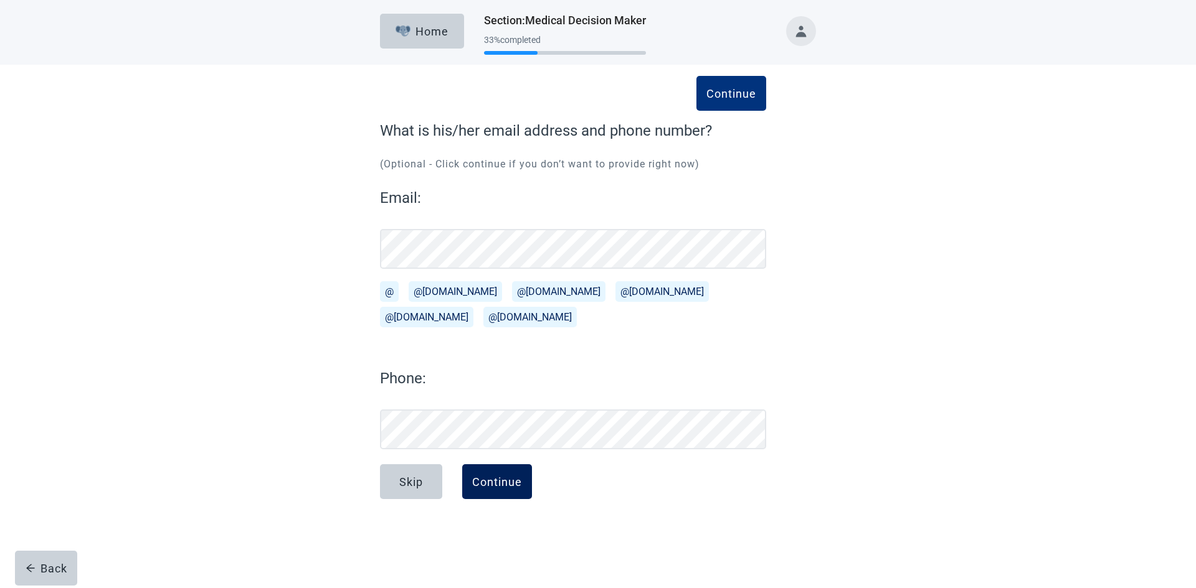
click at [481, 483] on div "Continue" at bounding box center [497, 482] width 50 height 12
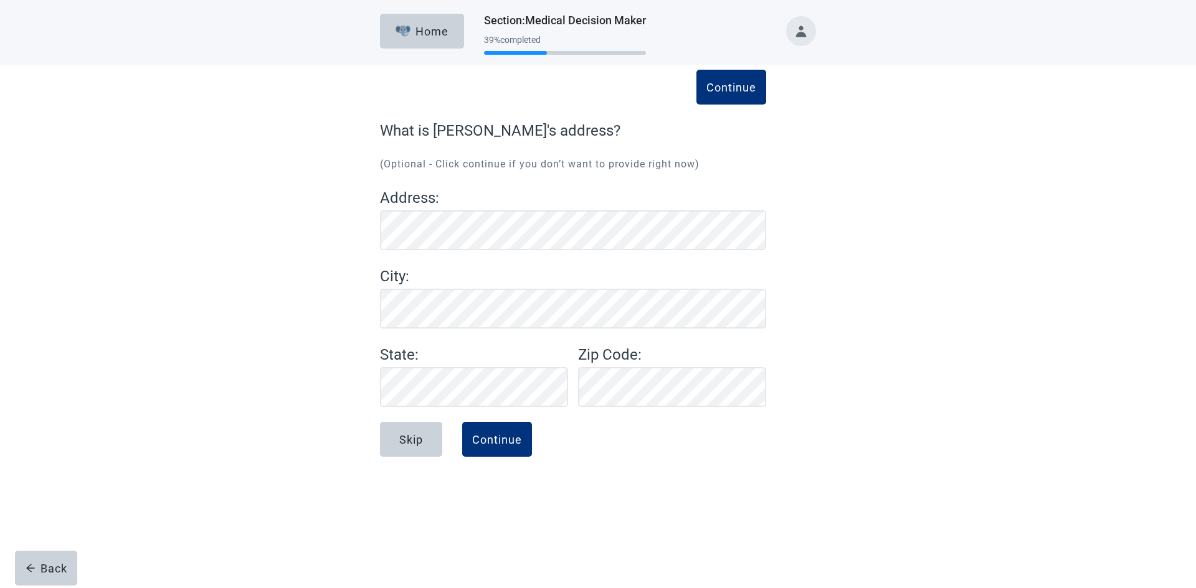
drag, startPoint x: 482, startPoint y: 432, endPoint x: 458, endPoint y: 539, distance: 109.8
click at [458, 539] on div "Home Section : Medical Decision Maker 39 % completed Continue What is [PERSON_N…" at bounding box center [598, 294] width 1196 height 588
click at [411, 439] on div "Skip" at bounding box center [411, 439] width 24 height 12
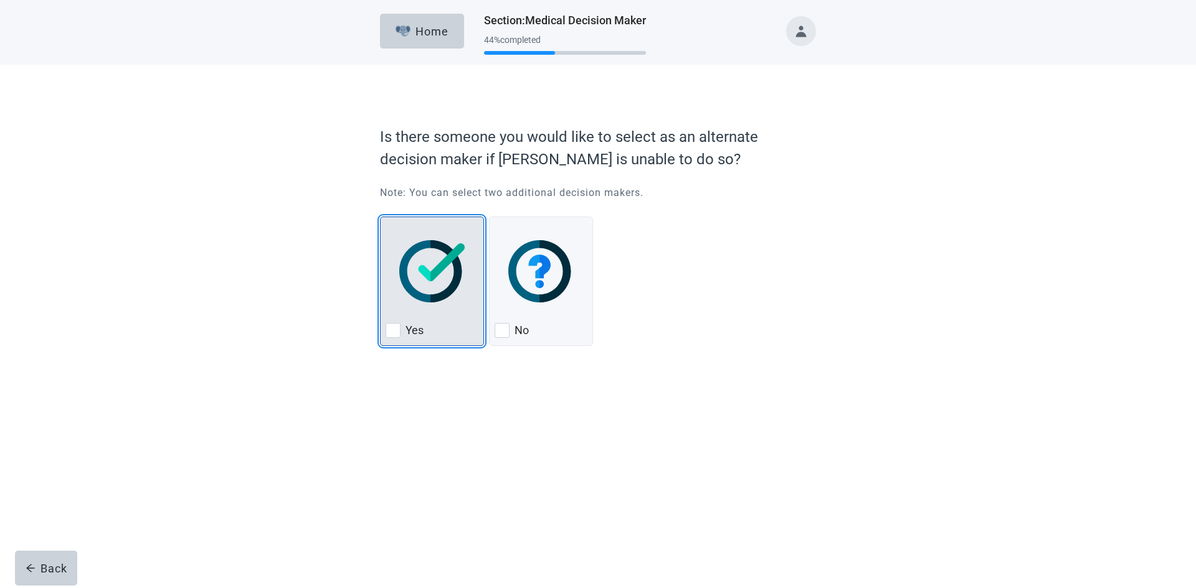
click at [428, 282] on img "Yes, checkbox, not checked" at bounding box center [431, 271] width 65 height 62
click at [380, 217] on input "Yes" at bounding box center [380, 217] width 1 height 1
checkbox input "true"
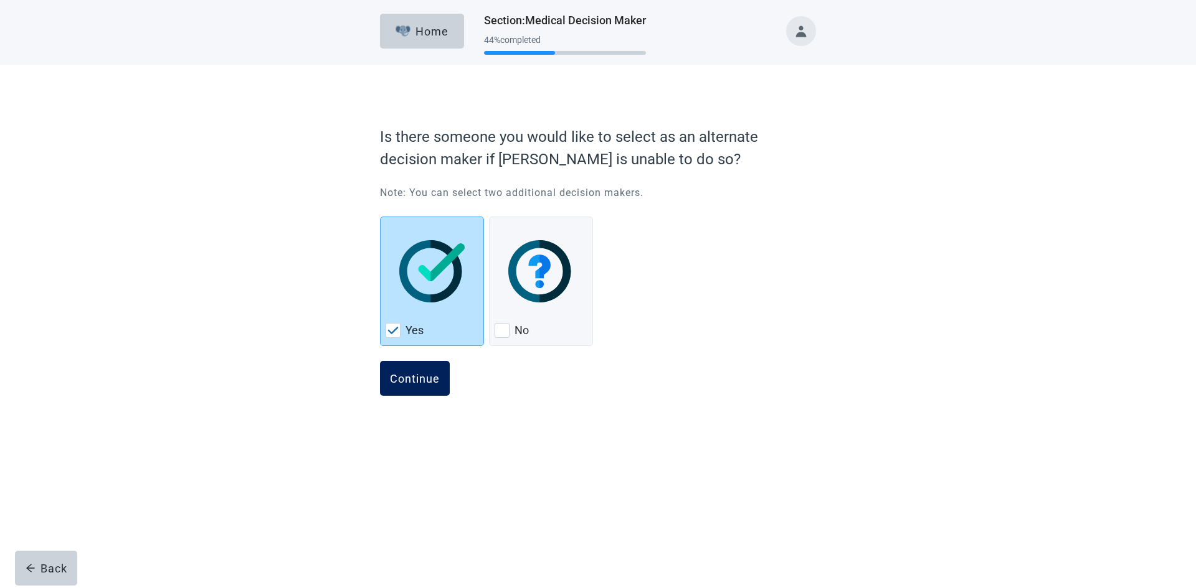
click at [404, 378] on div "Continue" at bounding box center [415, 378] width 50 height 12
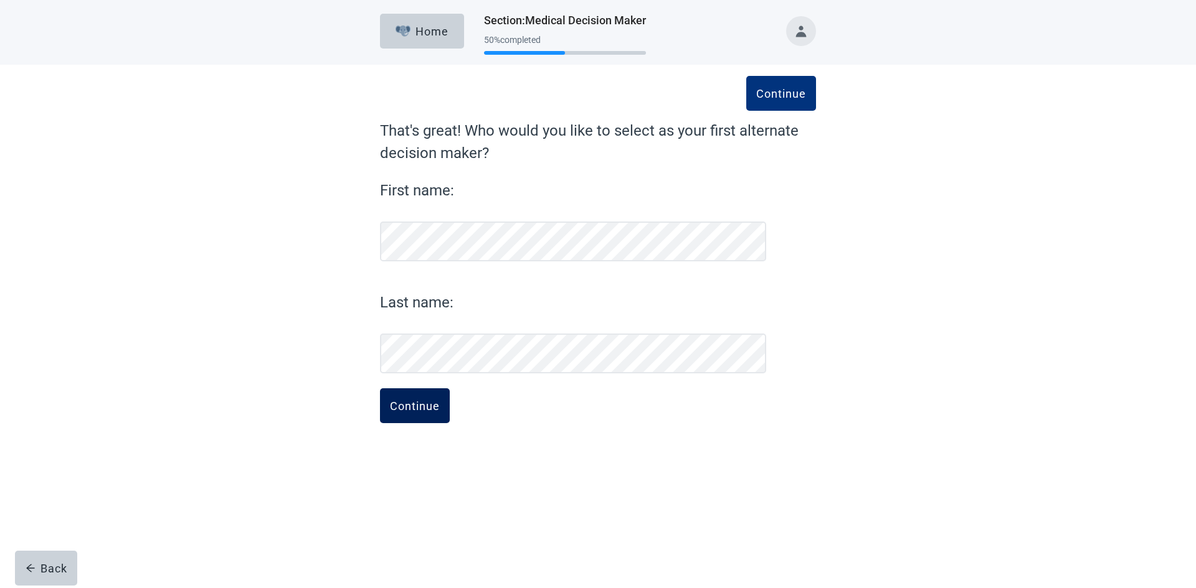
click at [419, 408] on div "Continue" at bounding box center [415, 406] width 50 height 12
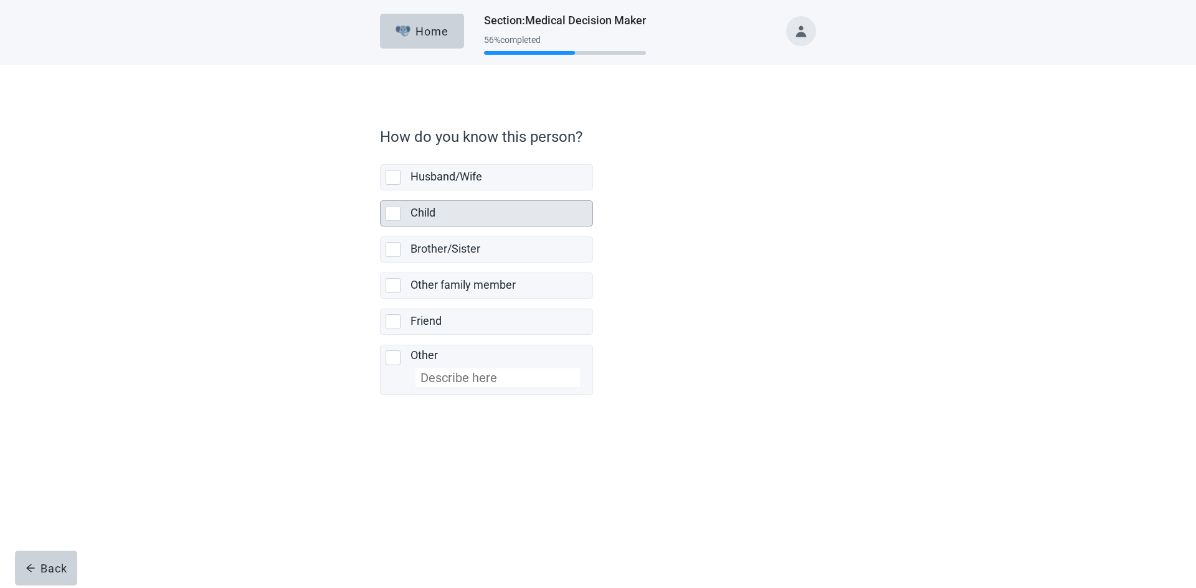
click at [395, 216] on div "Child, checkbox, not selected" at bounding box center [392, 213] width 15 height 15
click at [380, 191] on input "Child" at bounding box center [380, 191] width 1 height 1
checkbox input "true"
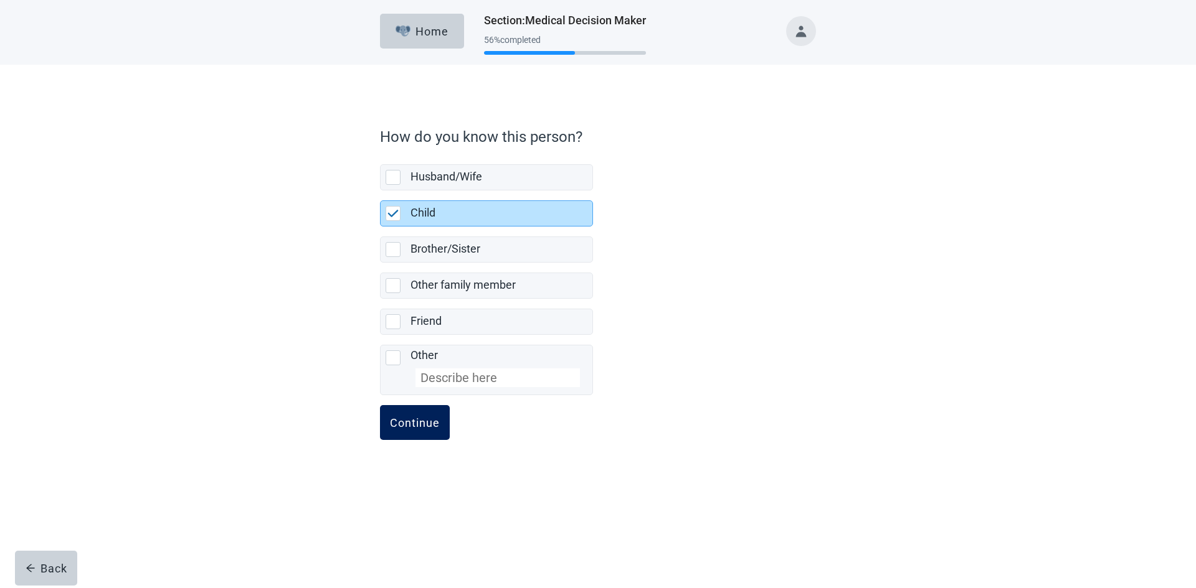
click at [407, 413] on button "Continue" at bounding box center [415, 422] width 70 height 35
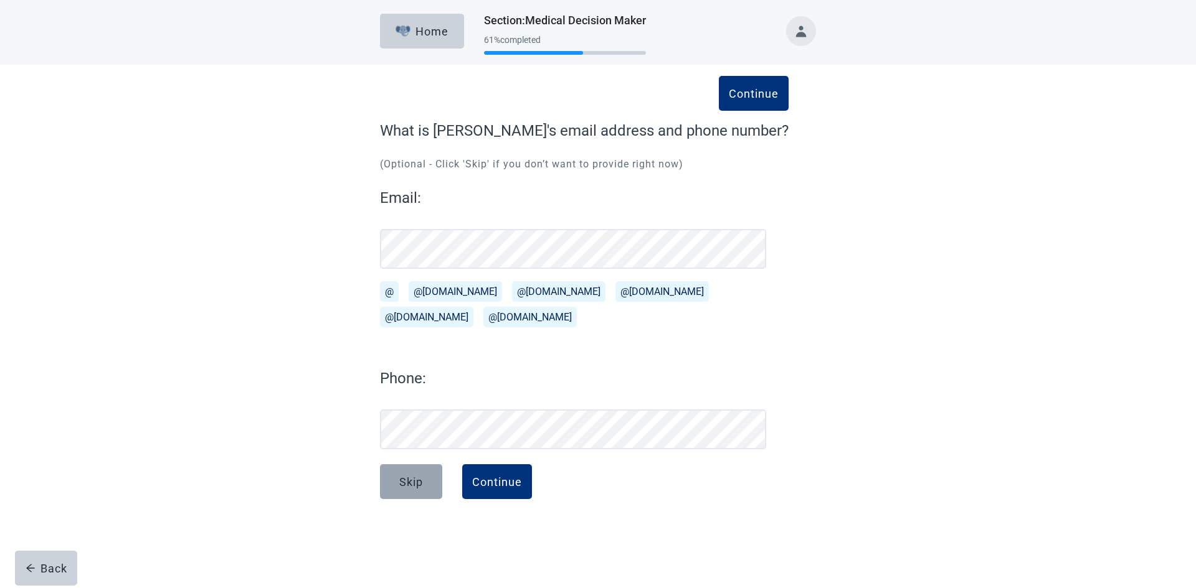
click at [410, 479] on div "Skip" at bounding box center [411, 482] width 24 height 12
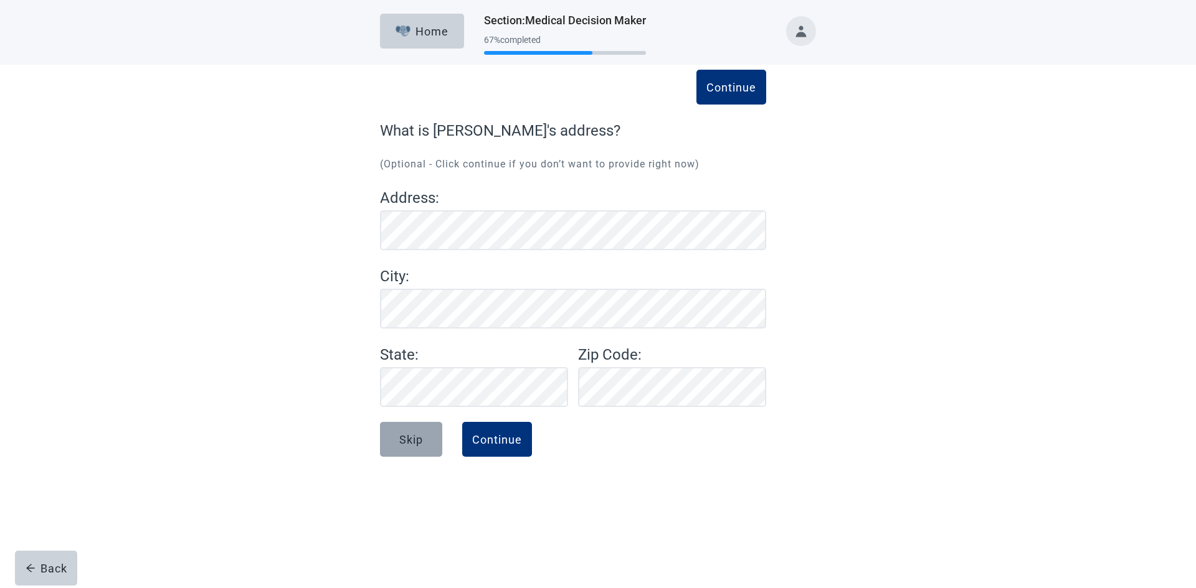
click at [409, 440] on div "Skip" at bounding box center [411, 439] width 24 height 12
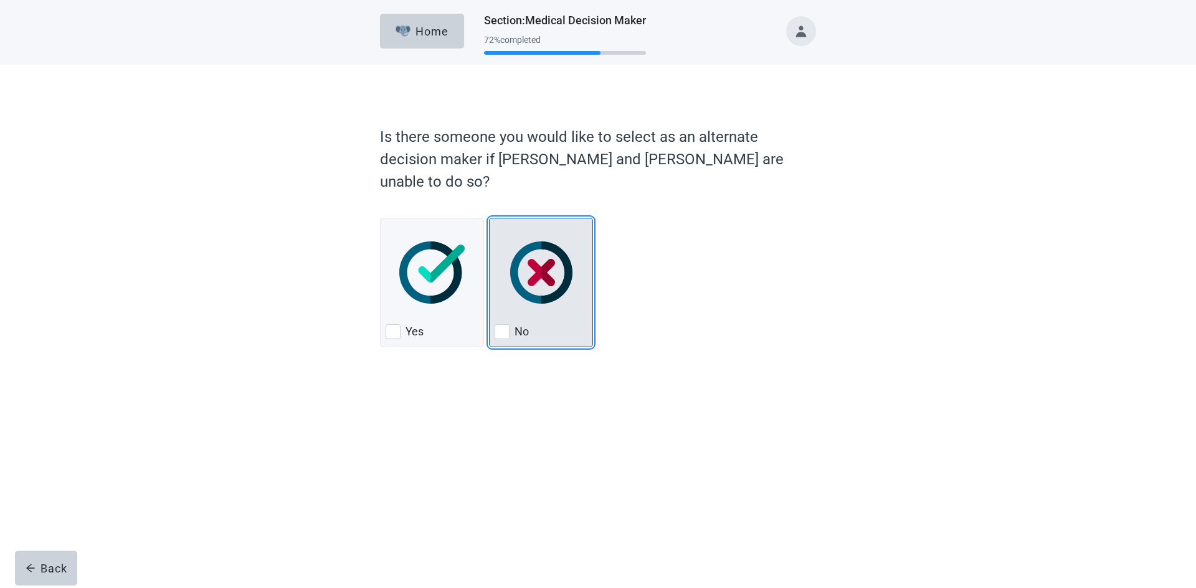
click at [500, 324] on div "No, checkbox, not checked" at bounding box center [501, 331] width 15 height 15
click at [489, 219] on input "No" at bounding box center [489, 218] width 1 height 1
checkbox input "true"
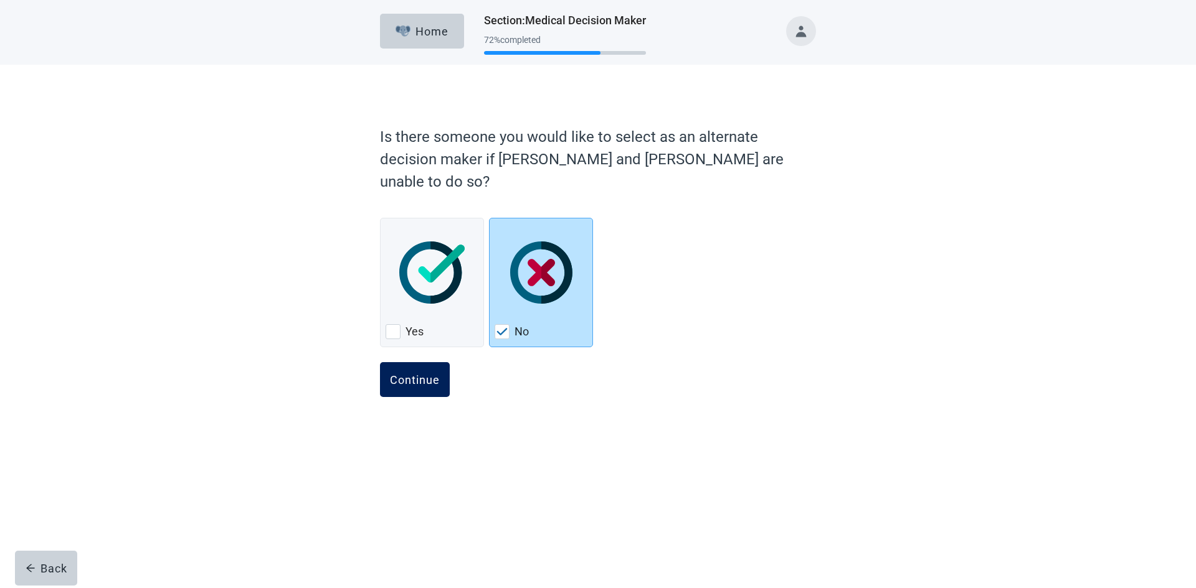
click at [410, 374] on div "Continue" at bounding box center [415, 380] width 50 height 12
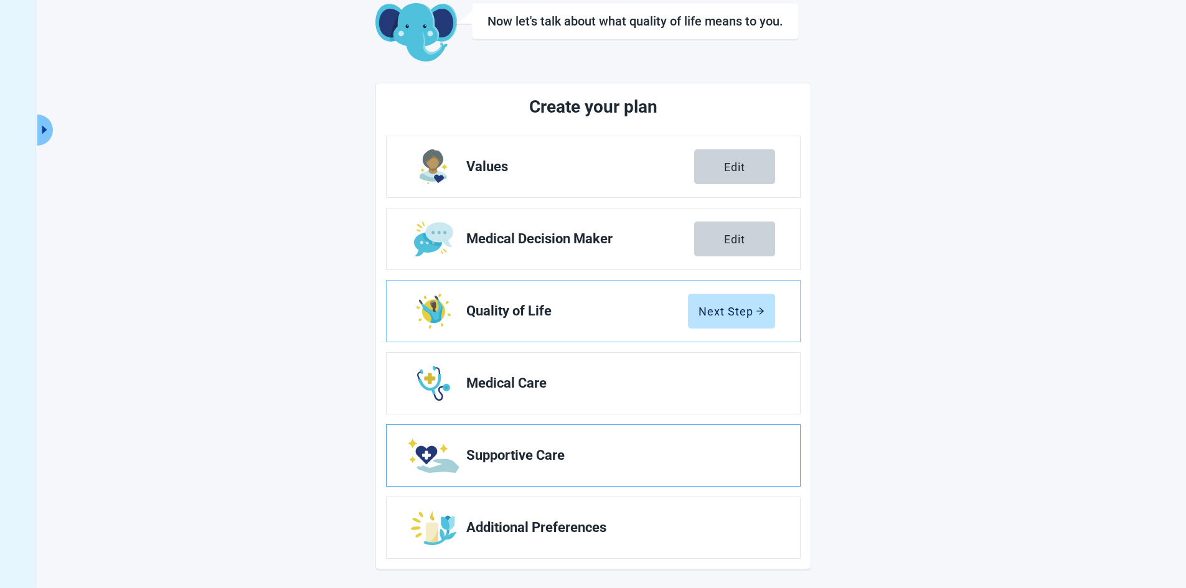
scroll to position [73, 0]
click at [711, 308] on div "Next Step" at bounding box center [732, 310] width 66 height 12
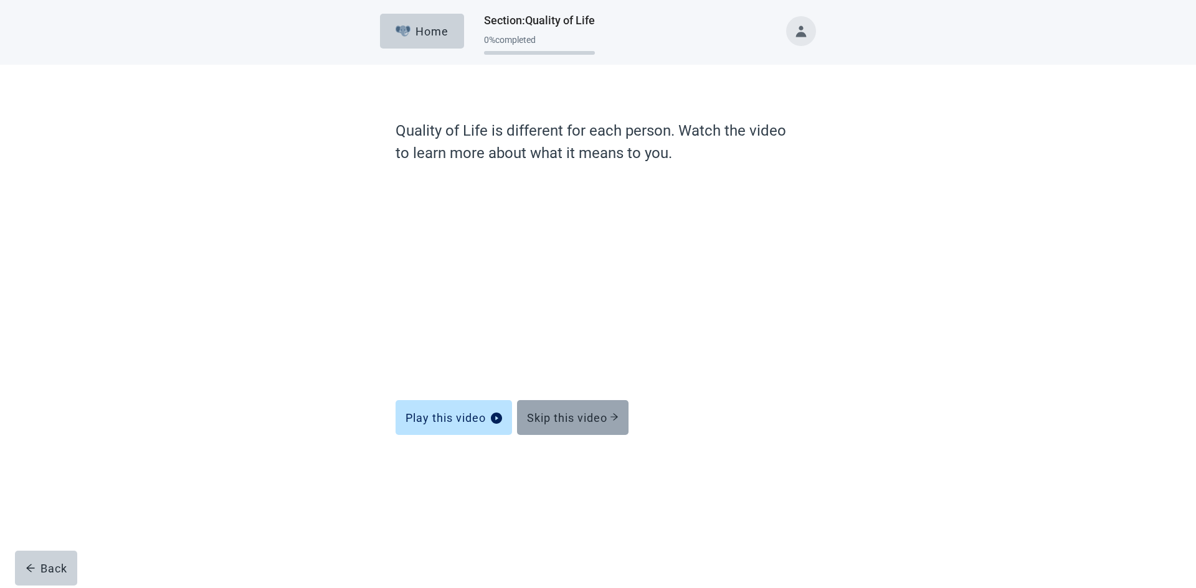
click at [562, 424] on button "Skip this video" at bounding box center [572, 417] width 111 height 35
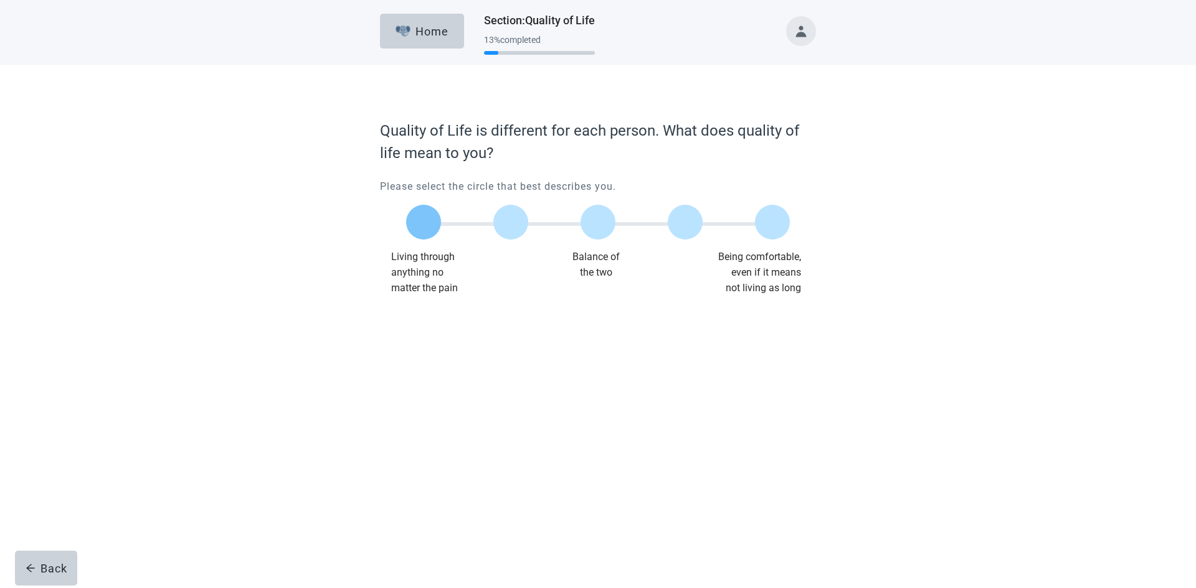
click at [425, 220] on label "Main content" at bounding box center [423, 222] width 35 height 35
click at [423, 222] on input "Quality of life scale: 0 out of 100. Living through anything no matter what" at bounding box center [423, 222] width 0 height 0
click at [415, 317] on div "Continue" at bounding box center [415, 321] width 50 height 12
